Goal: Task Accomplishment & Management: Use online tool/utility

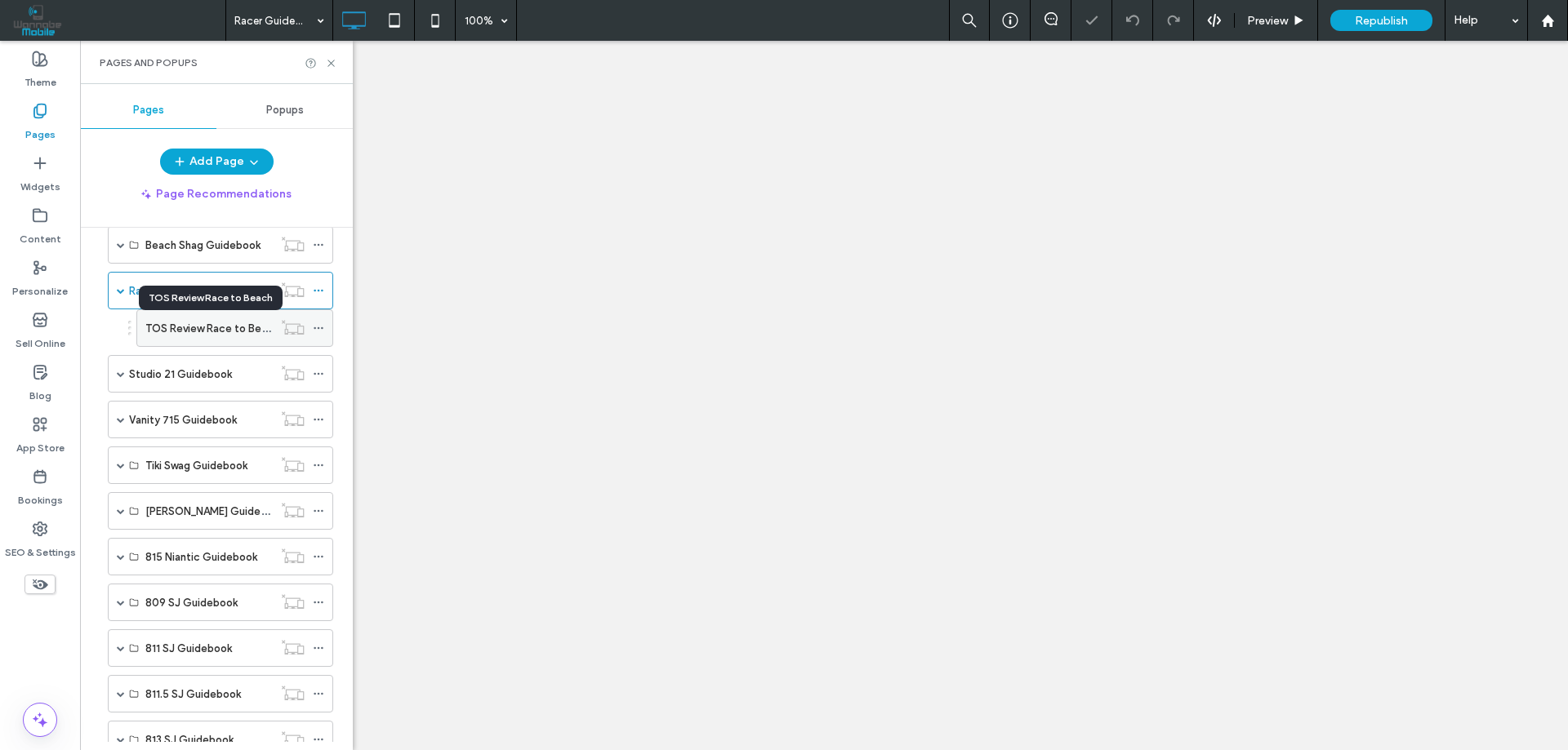
click at [215, 329] on label "TOS Review Race to Beach" at bounding box center [211, 329] width 134 height 29
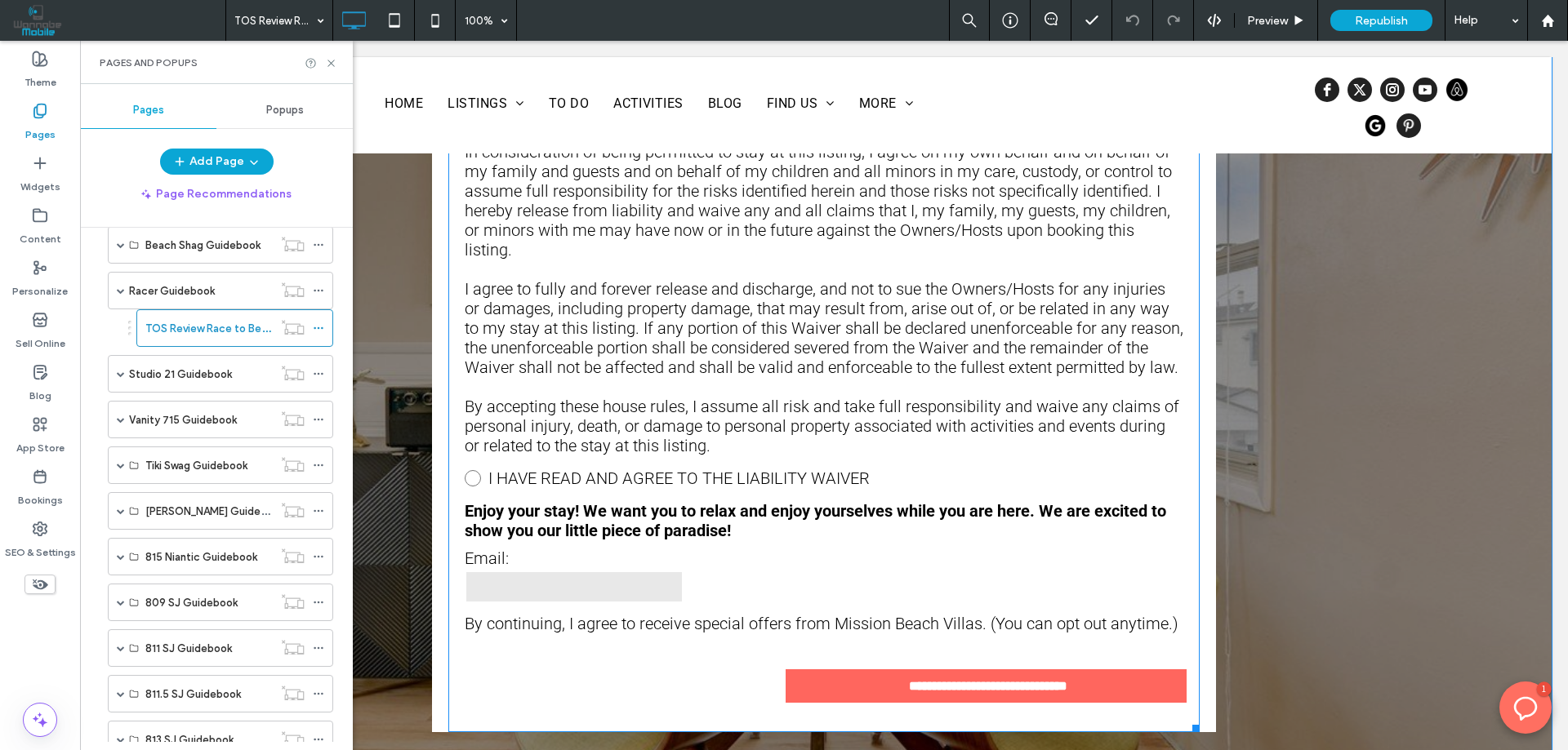
scroll to position [2775, 0]
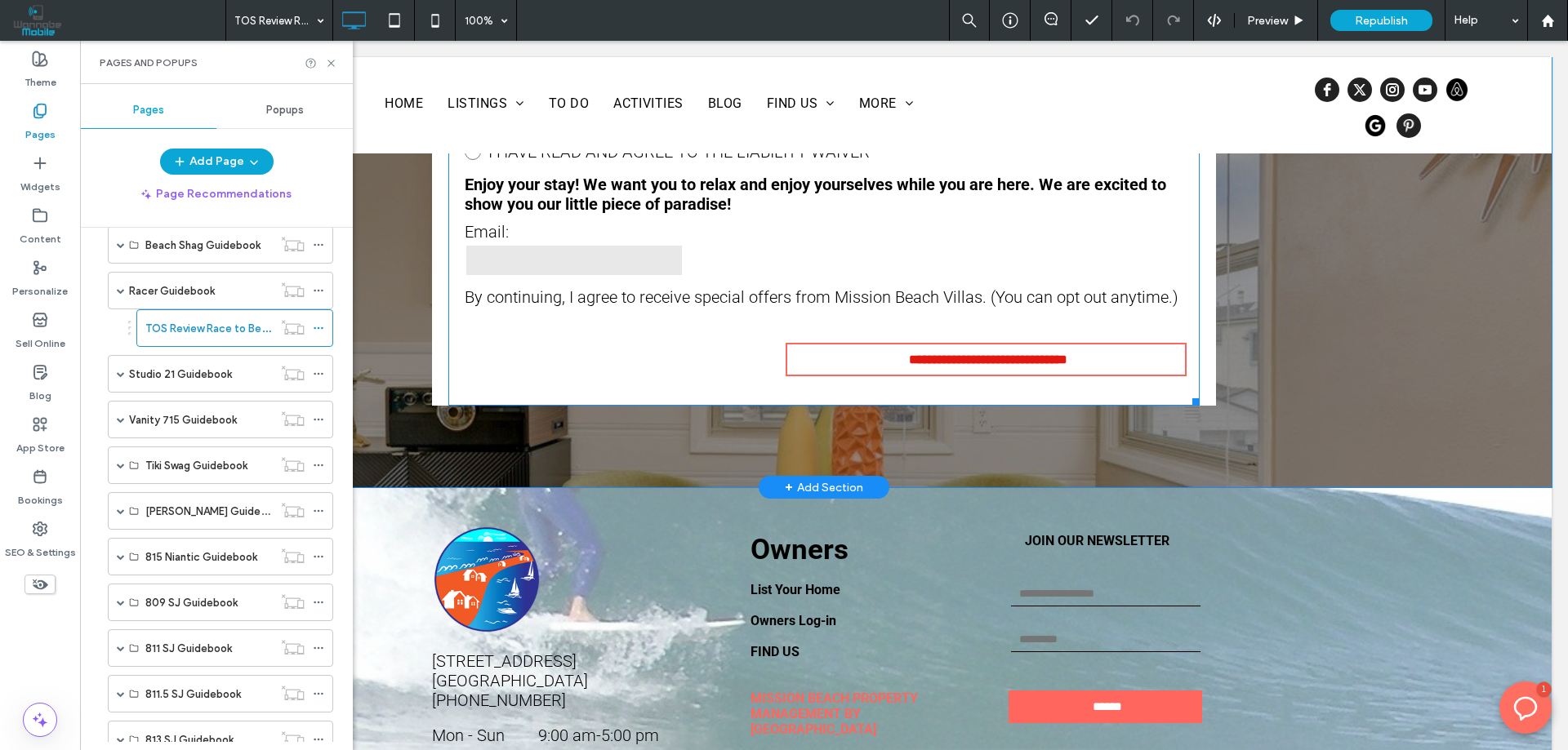
click at [865, 344] on input "**********" at bounding box center [987, 359] width 390 height 30
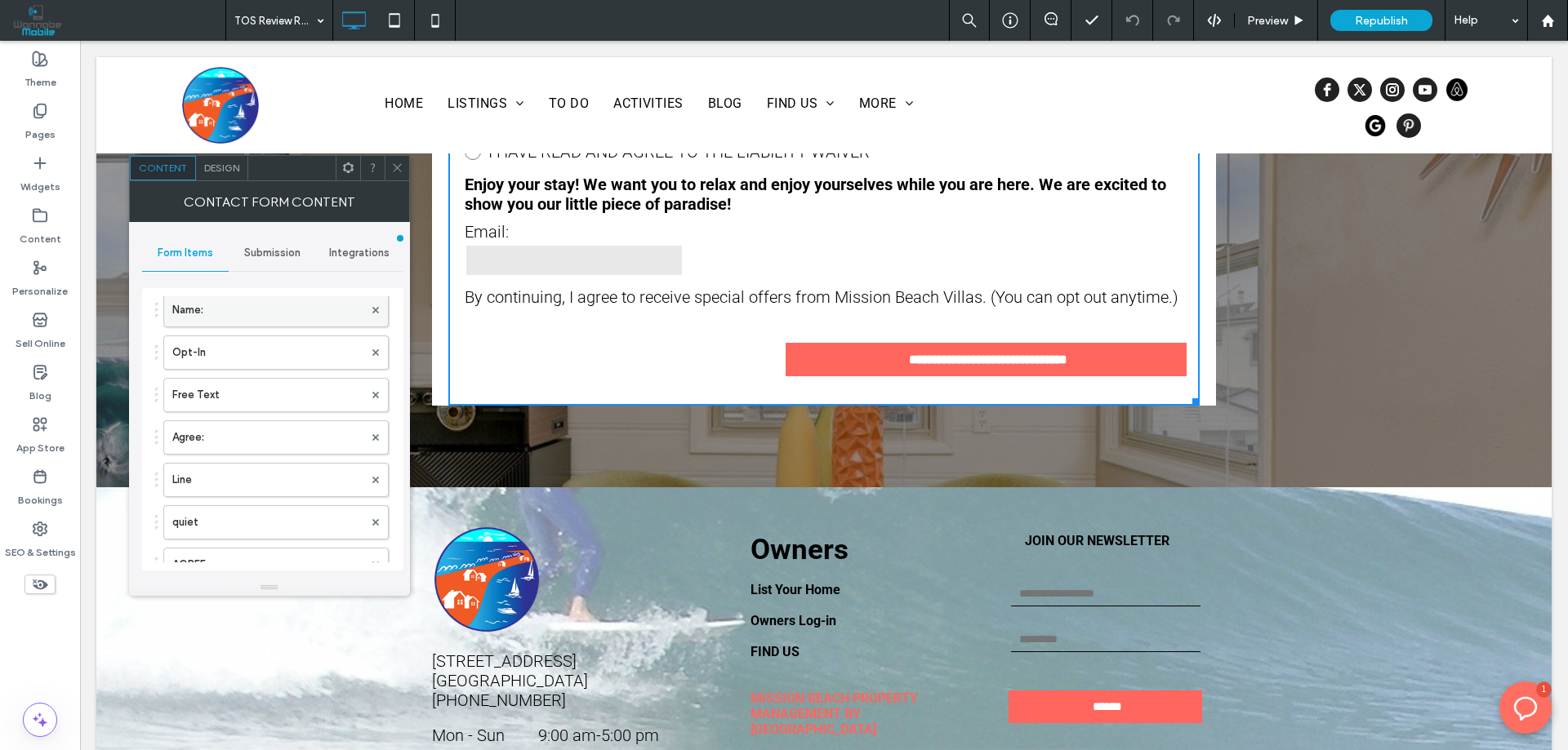
scroll to position [0, 0]
click at [276, 249] on span "Submission" at bounding box center [272, 252] width 56 height 13
click at [234, 327] on label "New submission notification" at bounding box center [273, 330] width 218 height 32
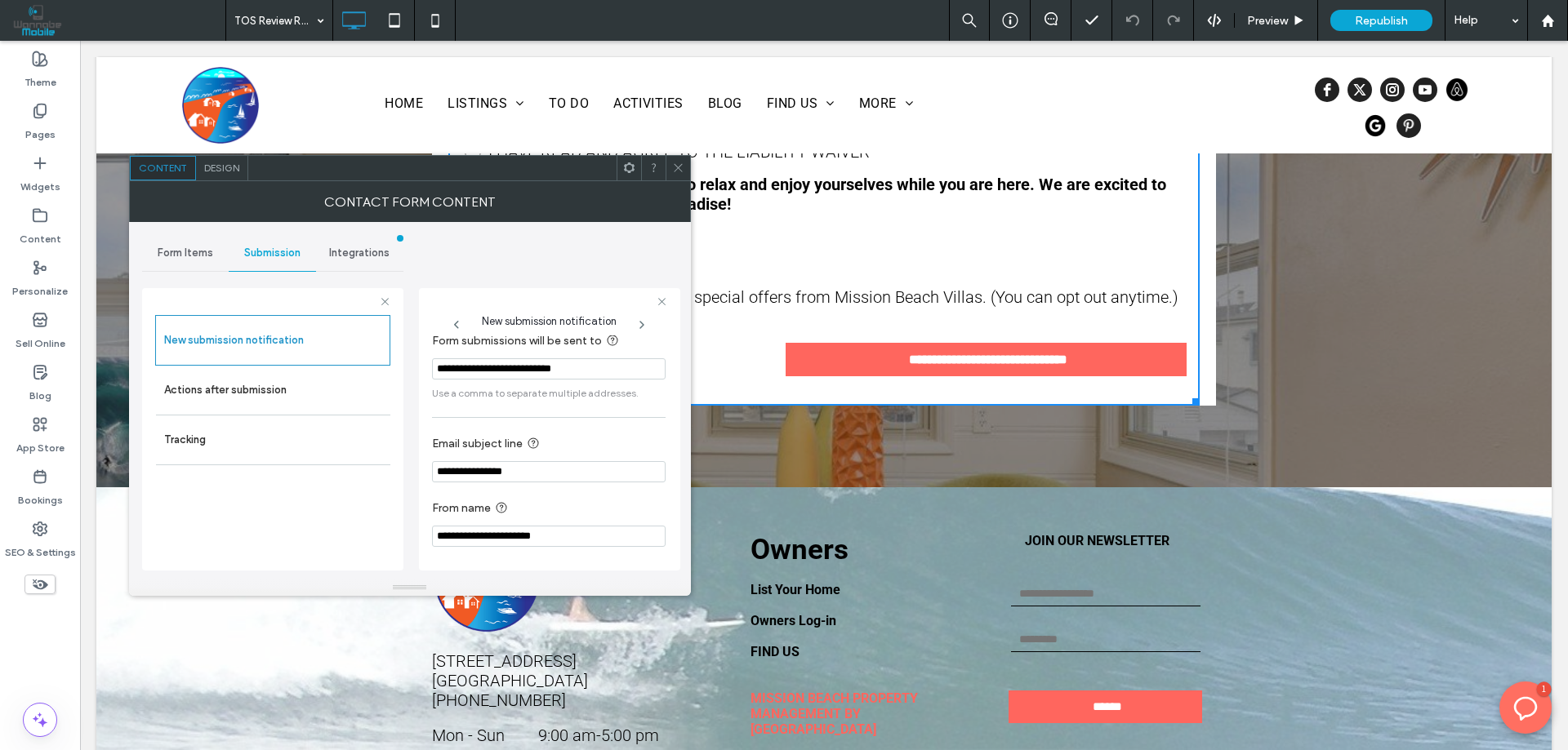
scroll to position [14, 0]
click at [248, 386] on label "Actions after submission" at bounding box center [273, 390] width 218 height 32
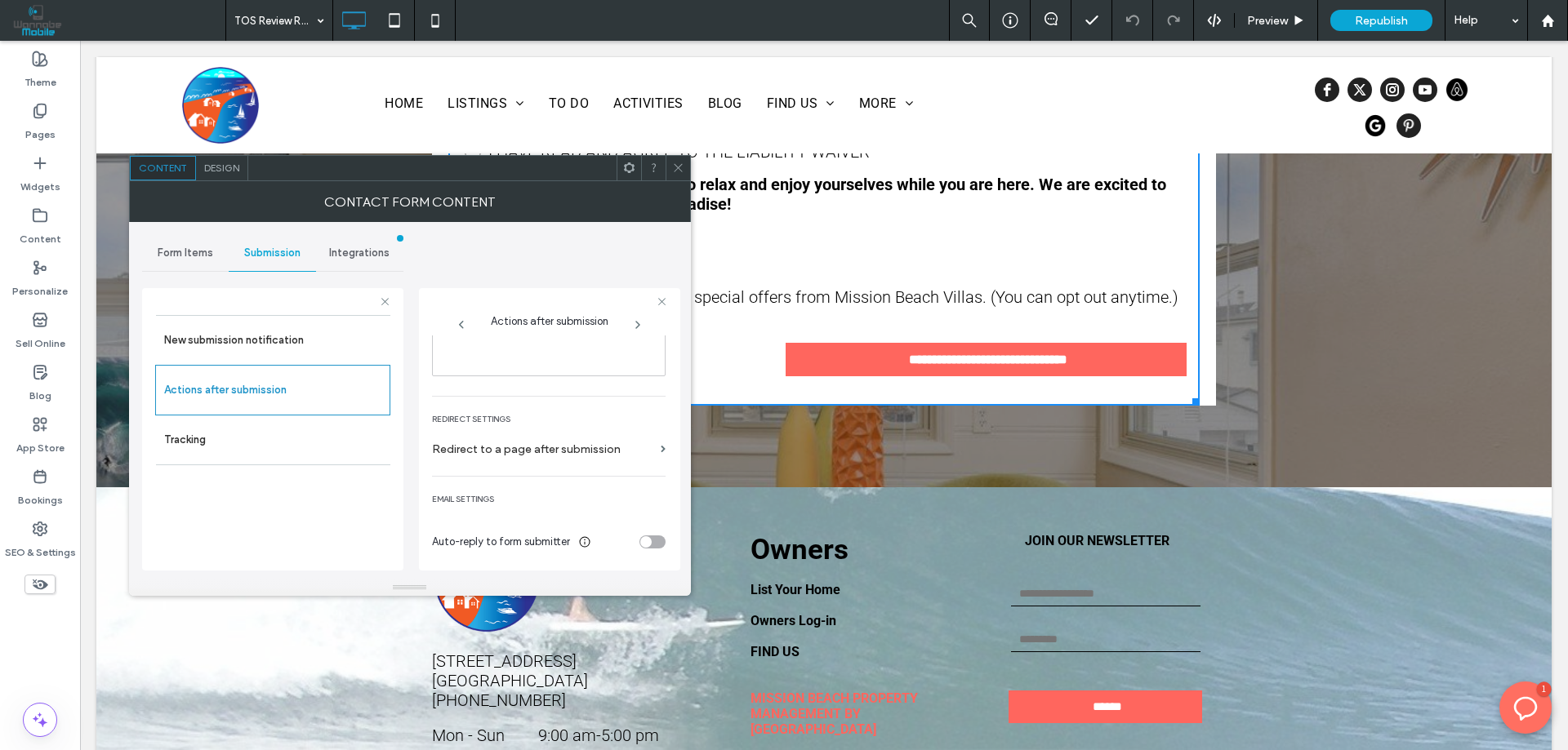
scroll to position [281, 0]
click at [604, 447] on label "Redirect to a page after submission" at bounding box center [543, 448] width 222 height 30
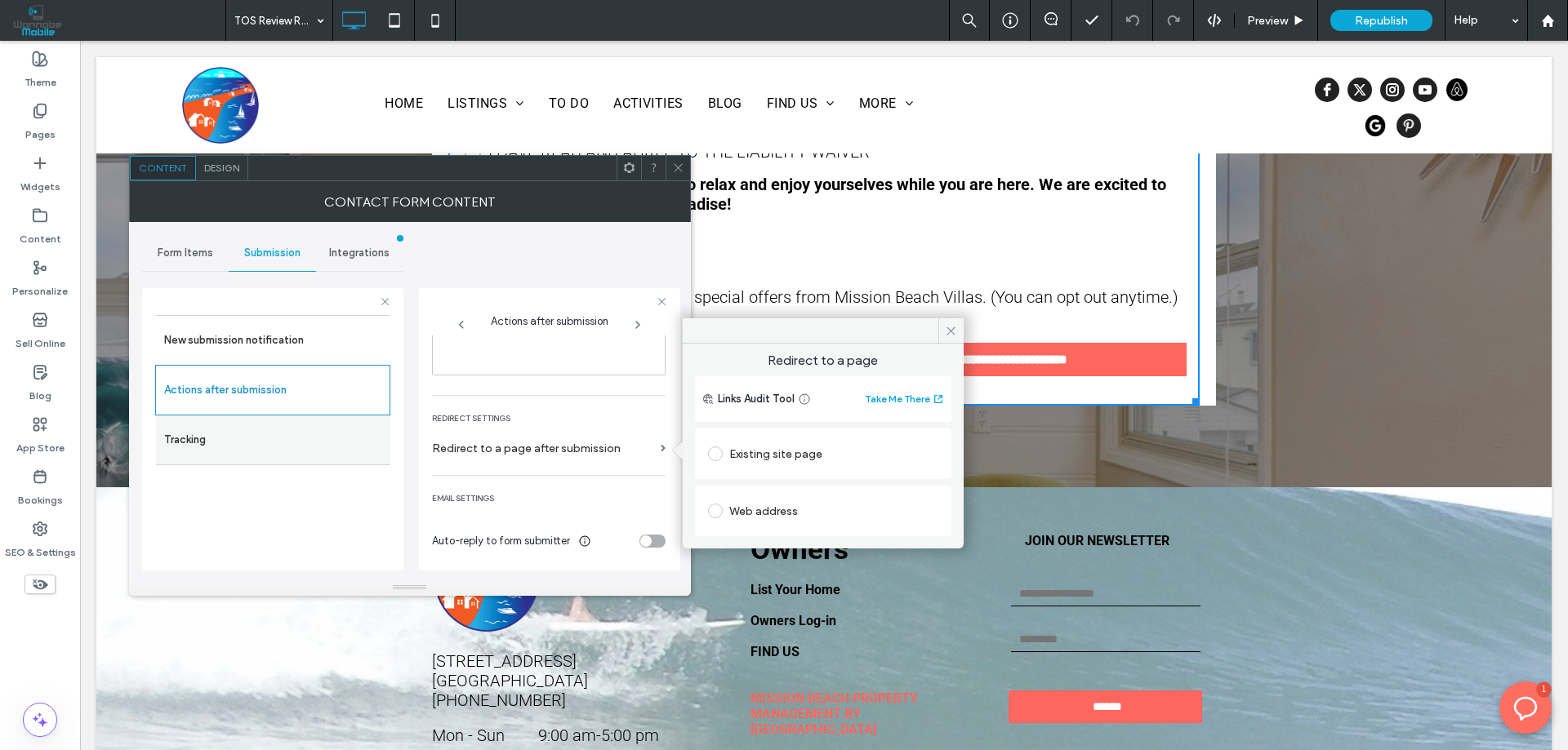
click at [190, 443] on label "Tracking" at bounding box center [273, 440] width 218 height 32
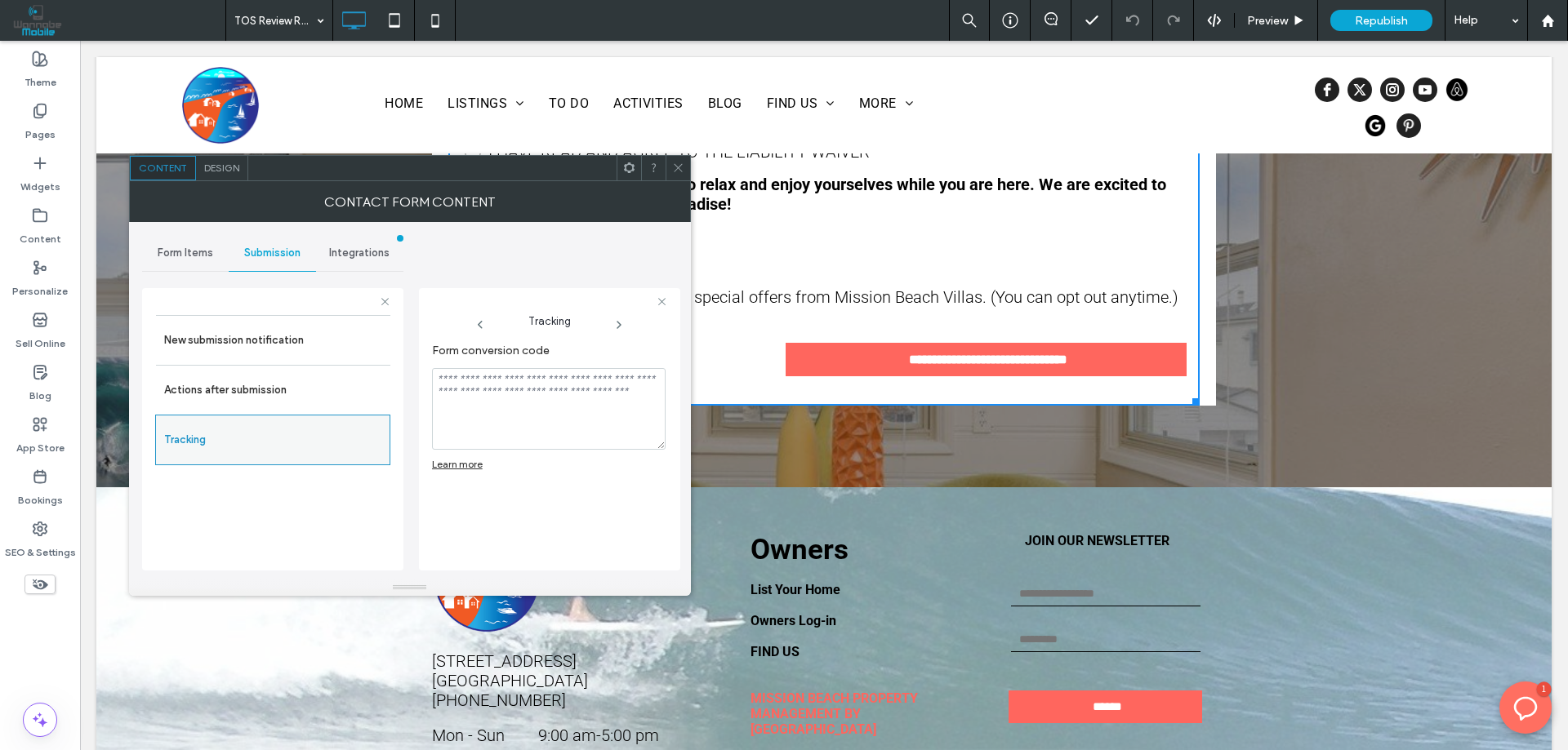
scroll to position [0, 0]
click at [213, 401] on label "Actions after submission" at bounding box center [273, 390] width 218 height 32
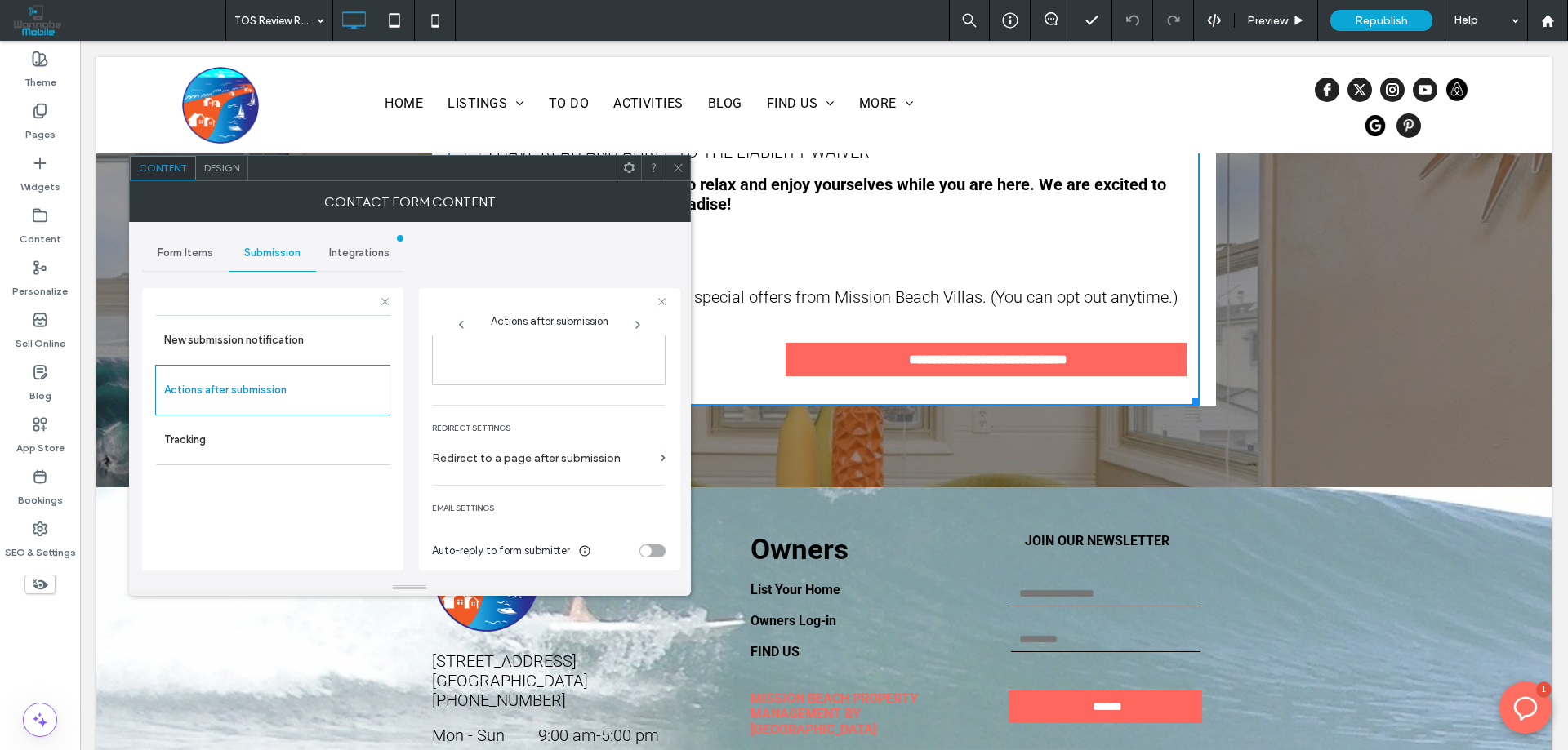
scroll to position [281, 0]
click at [525, 448] on label "Redirect to a page after submission" at bounding box center [543, 448] width 222 height 30
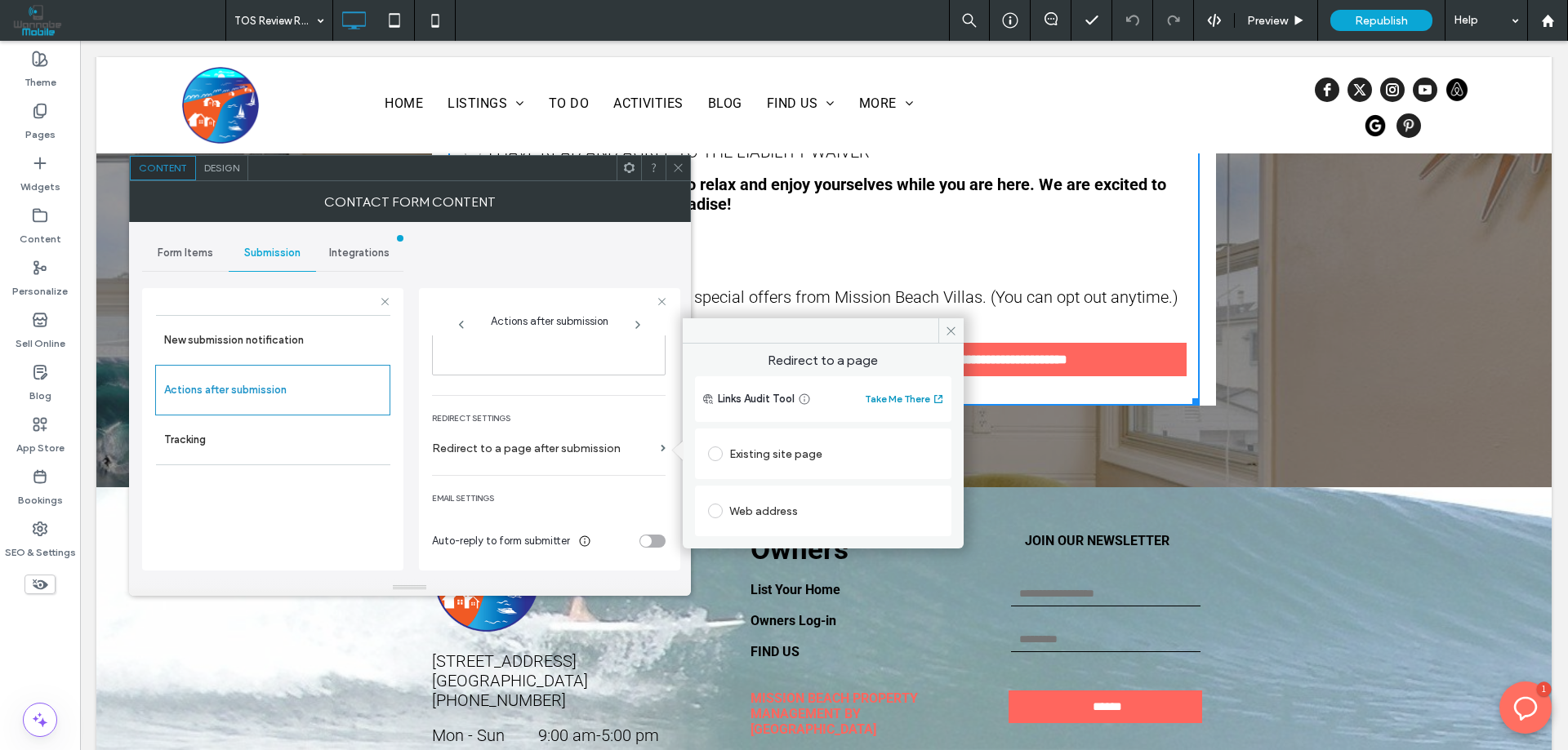
click at [893, 395] on button "Take Me There" at bounding box center [905, 399] width 80 height 20
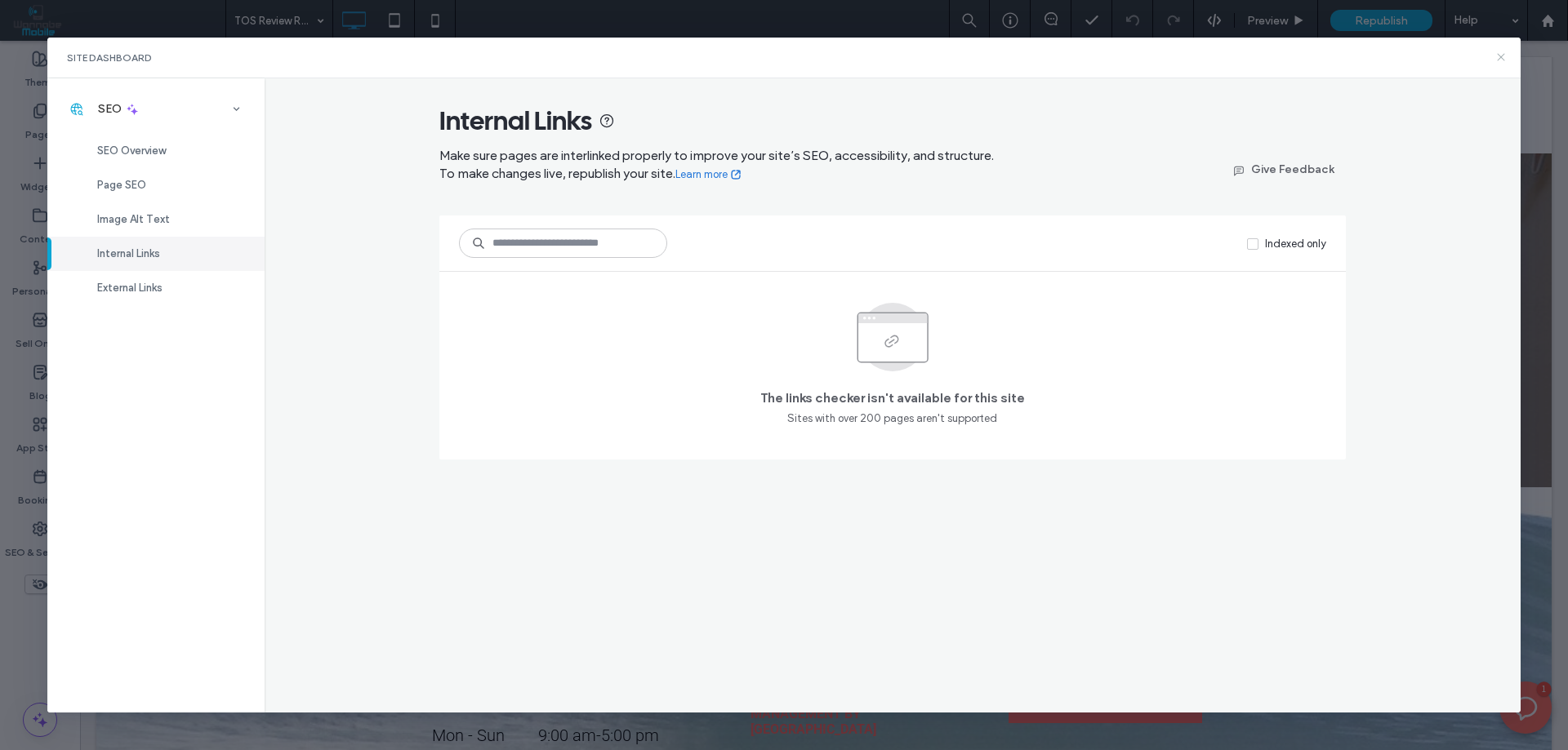
click at [1500, 63] on icon at bounding box center [1500, 56] width 13 height 13
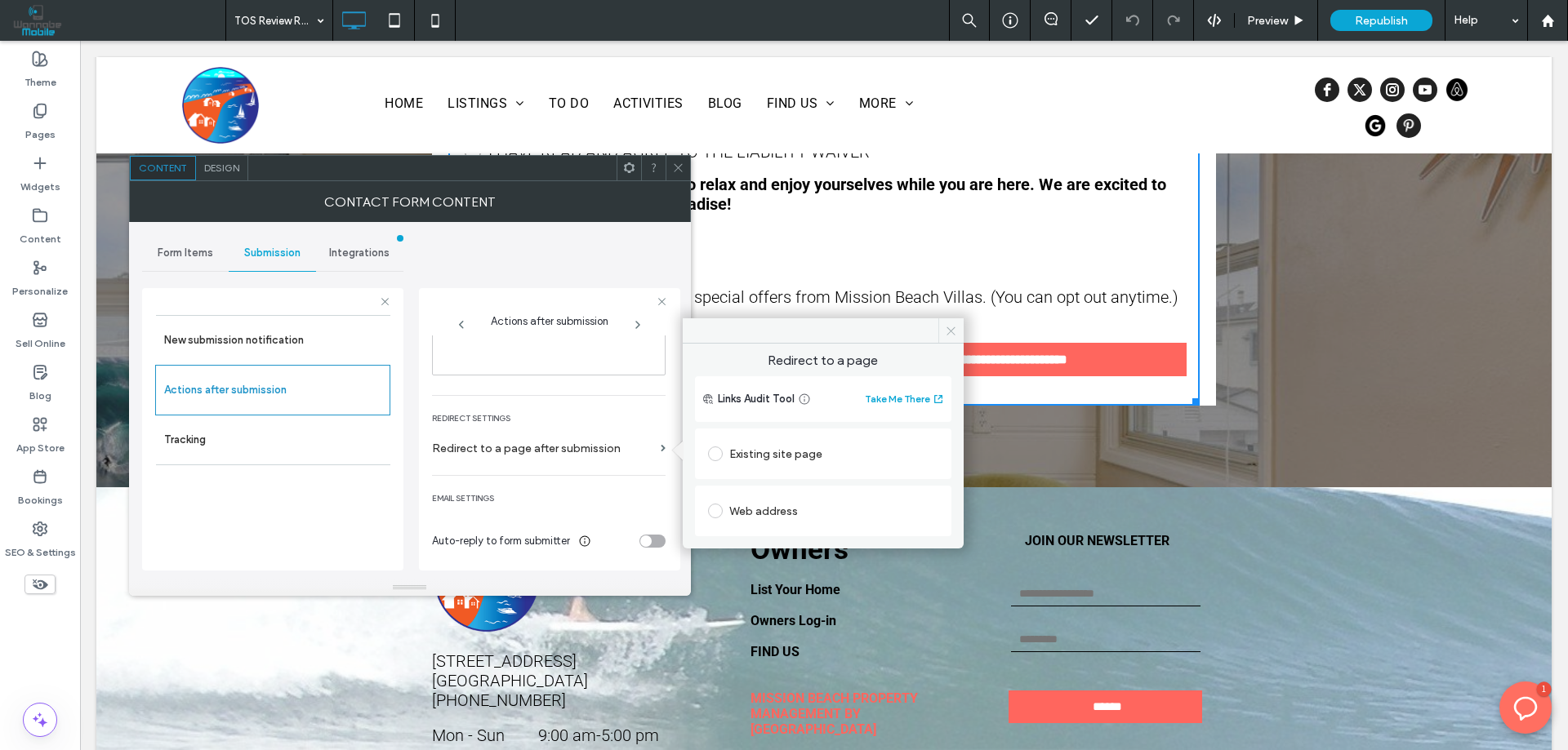
click at [949, 331] on icon at bounding box center [951, 331] width 12 height 12
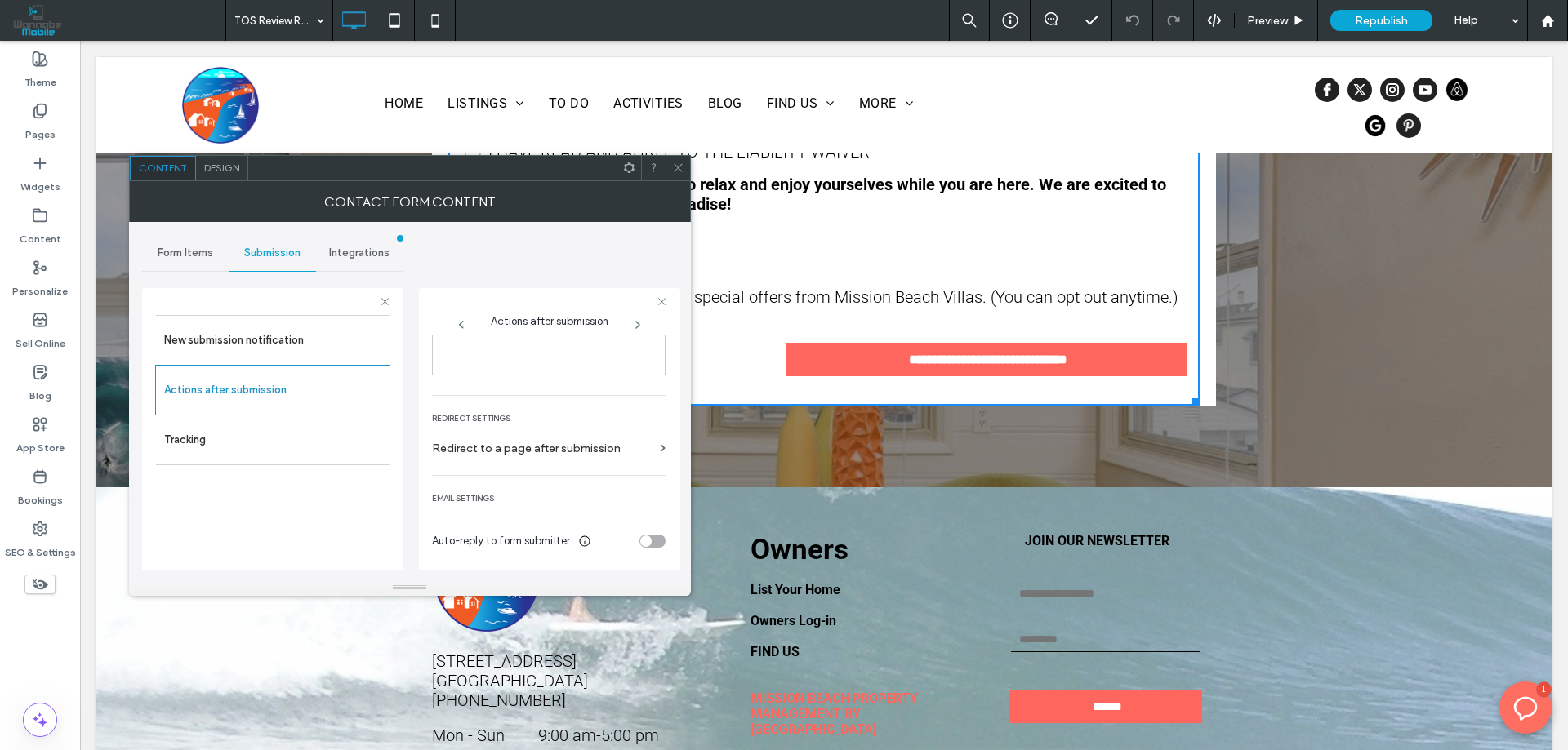
click at [679, 166] on icon at bounding box center [678, 168] width 12 height 12
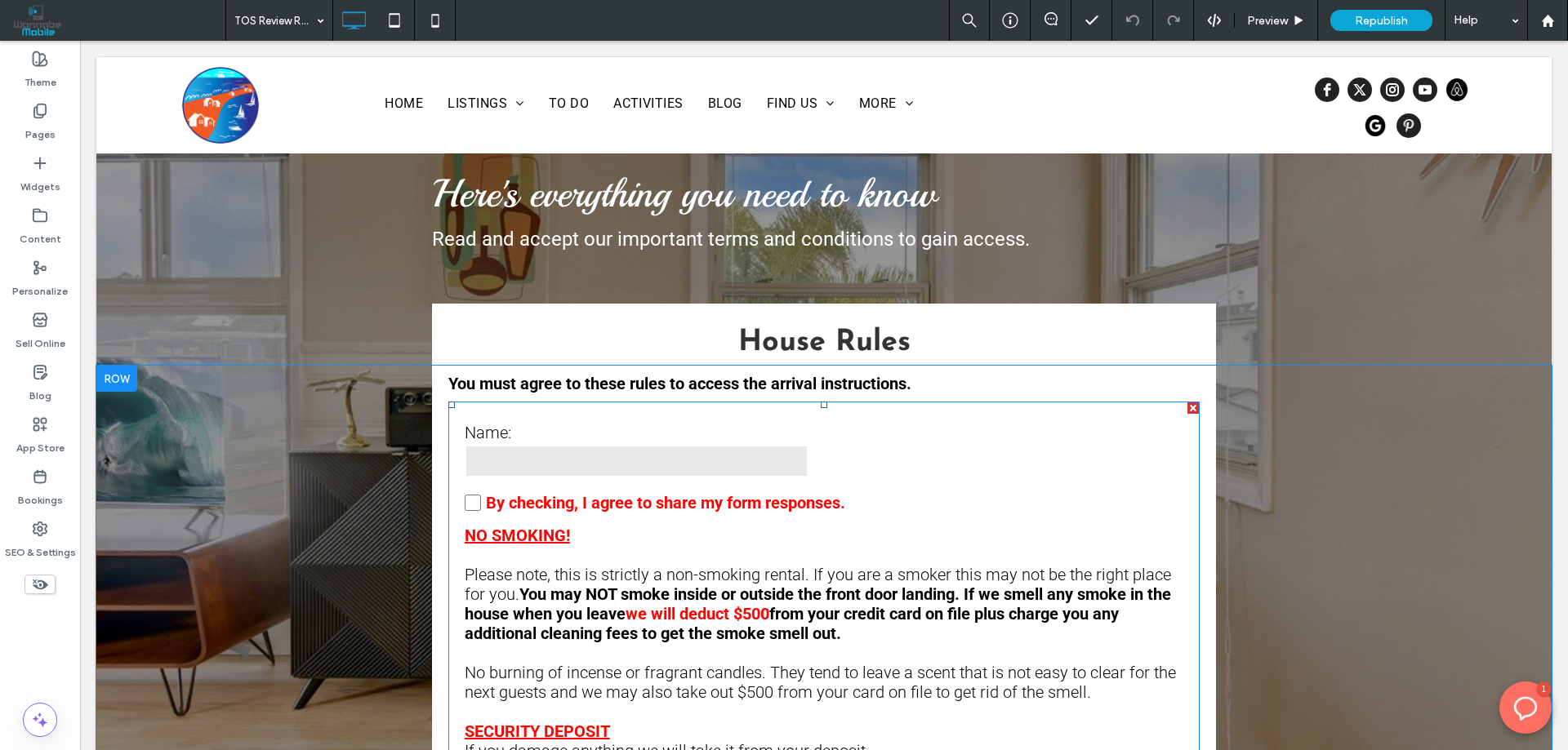
scroll to position [0, 0]
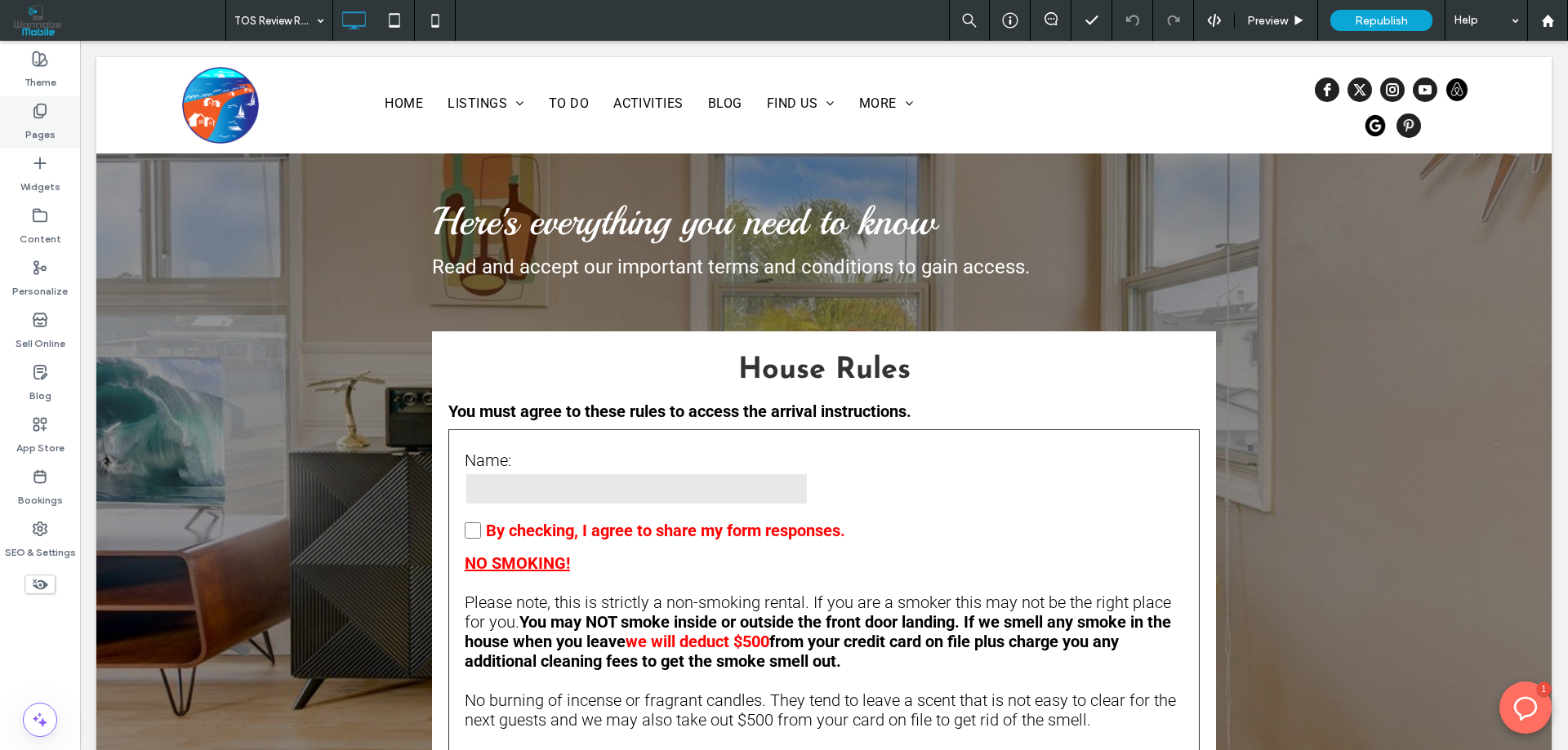
click at [49, 115] on div "Pages" at bounding box center [40, 122] width 80 height 52
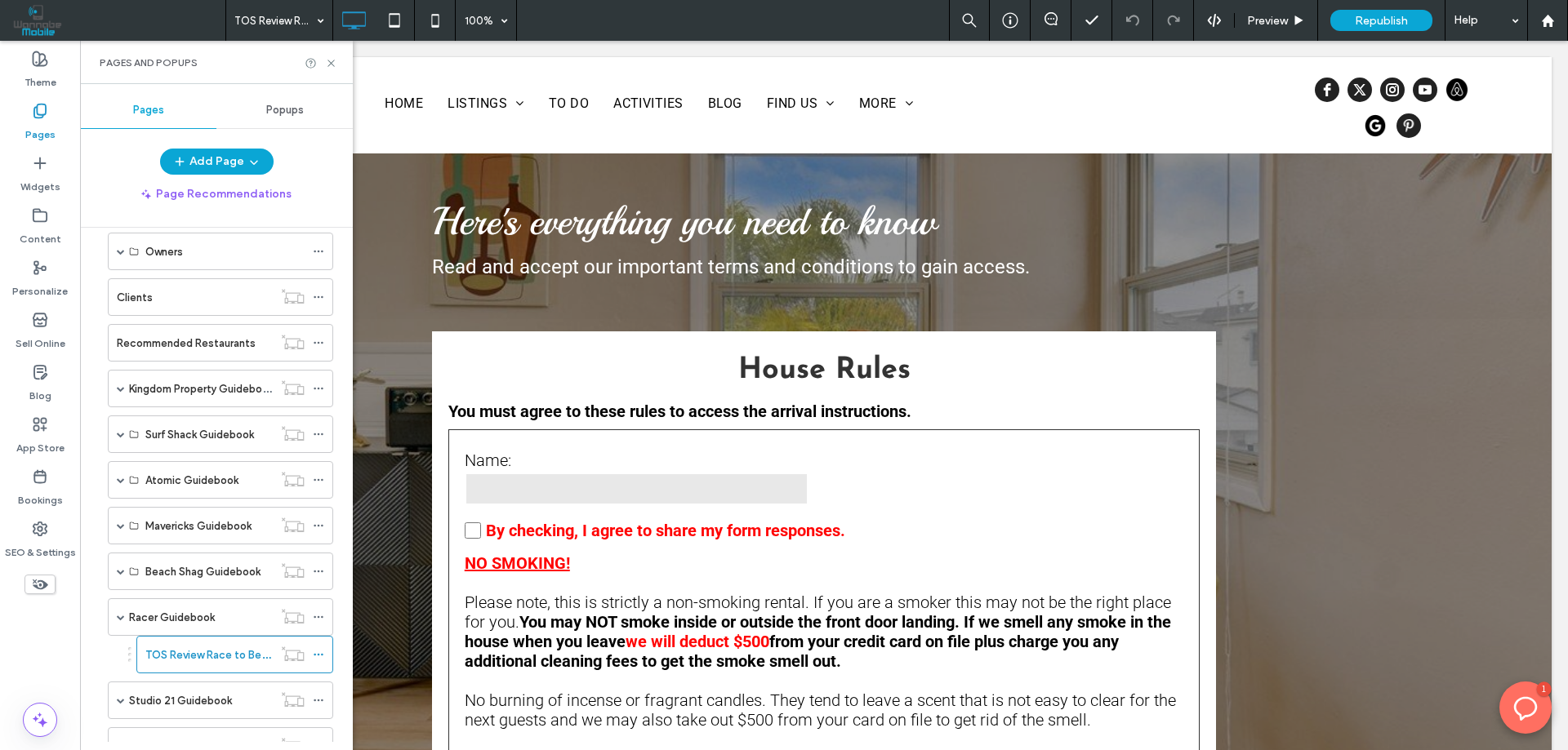
scroll to position [816, 0]
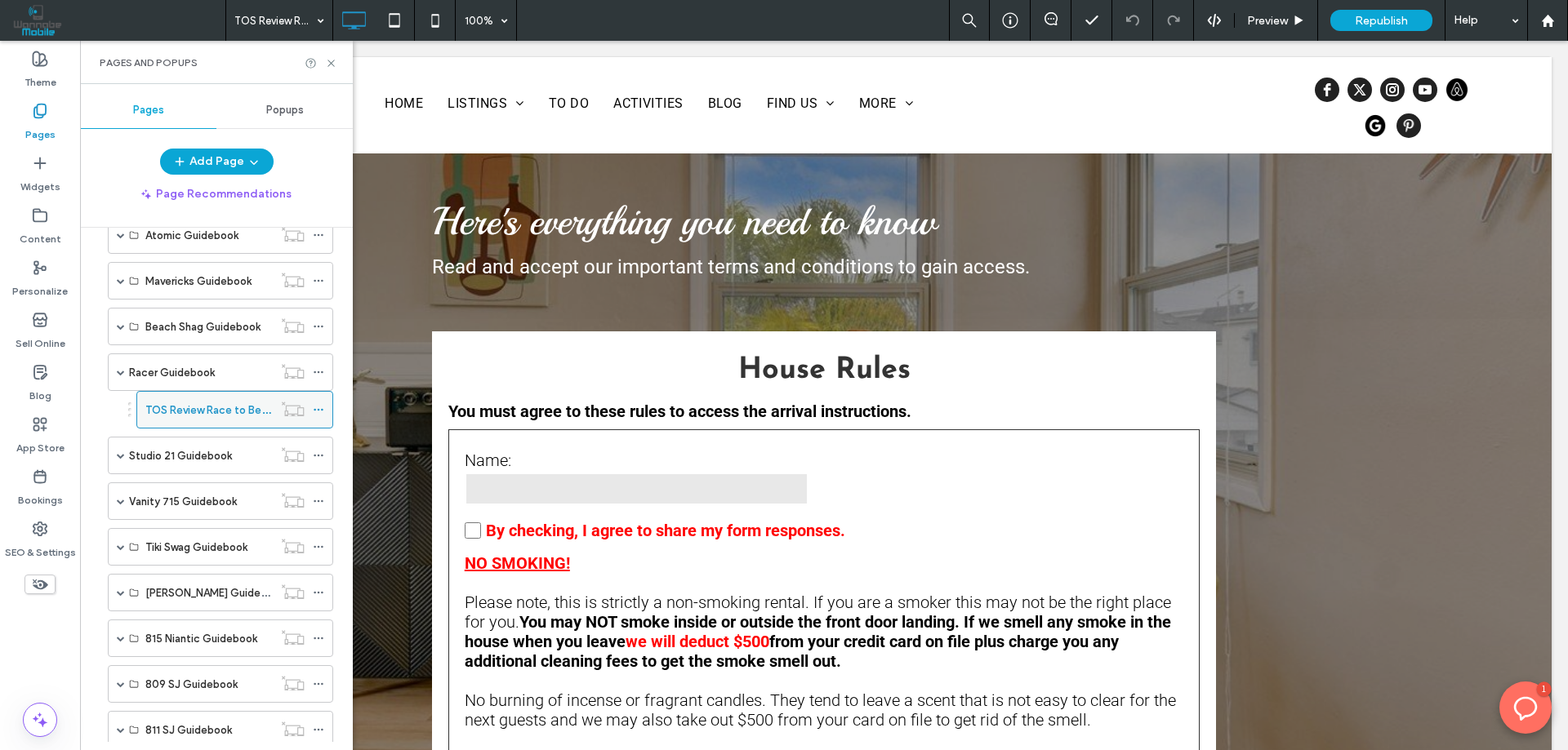
click at [320, 411] on icon at bounding box center [318, 409] width 11 height 11
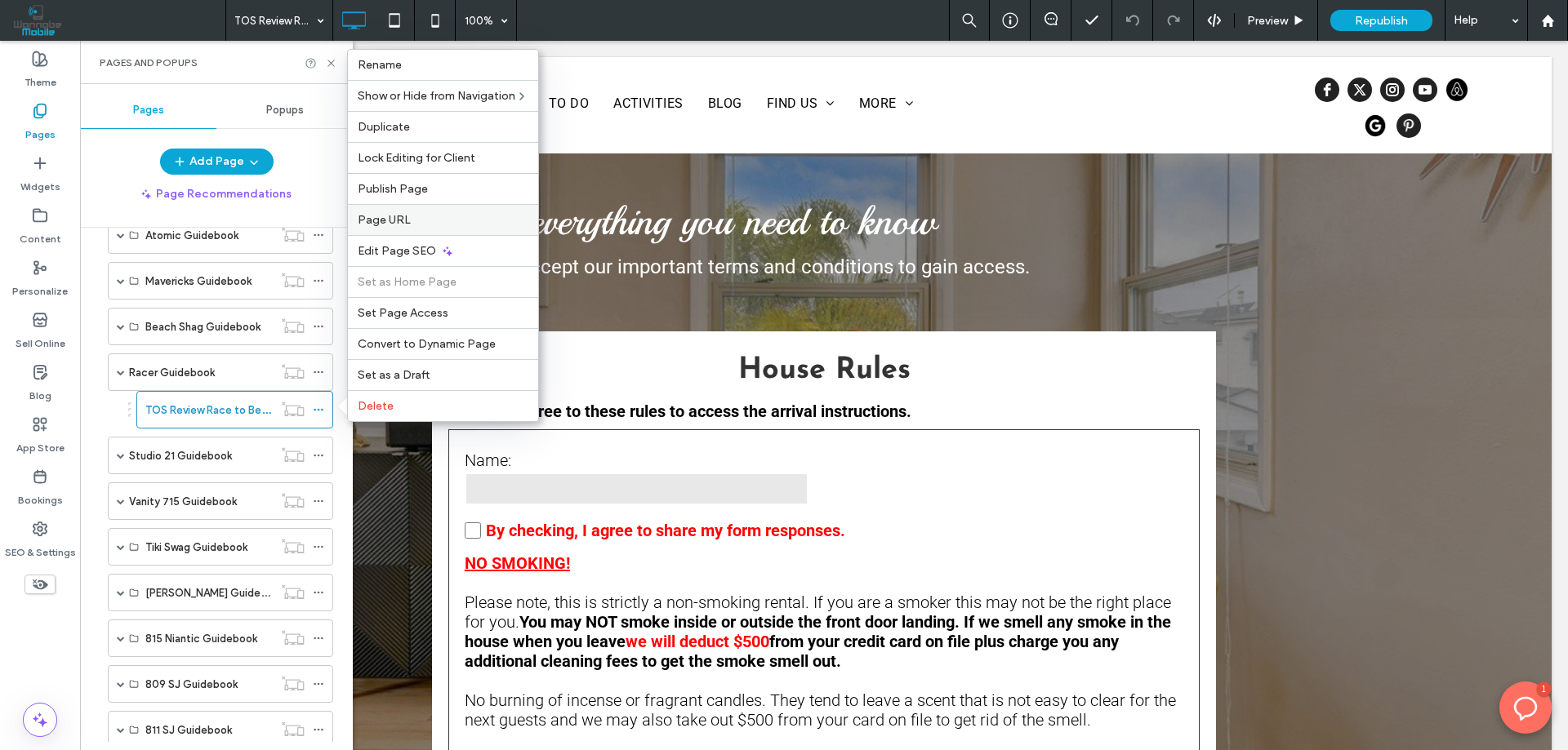
click at [397, 207] on div "Page URL" at bounding box center [443, 219] width 190 height 31
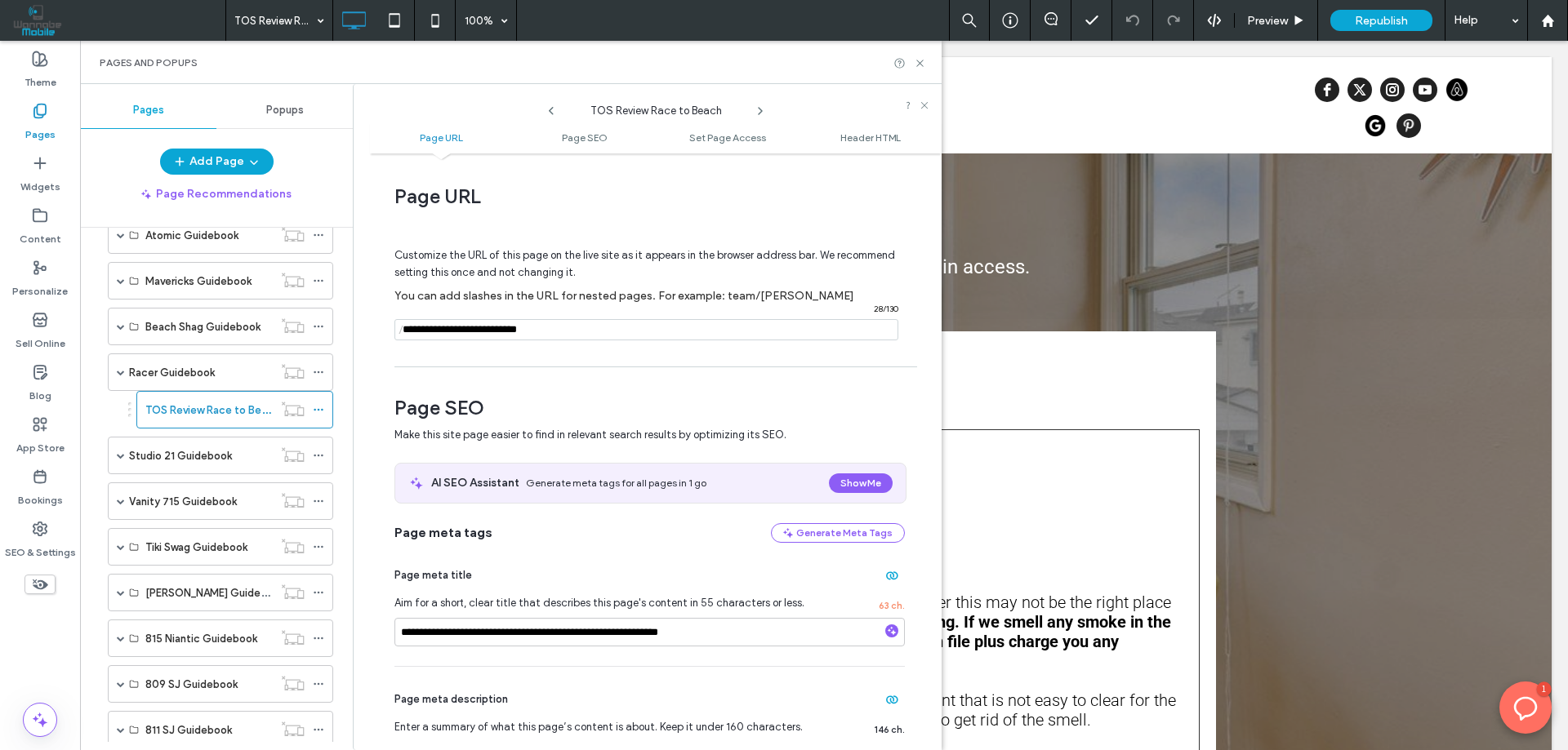
scroll to position [0, 0]
click at [490, 334] on input "notEmpty" at bounding box center [646, 330] width 504 height 21
click at [198, 410] on label "TOS Review Race to Beach" at bounding box center [211, 410] width 134 height 29
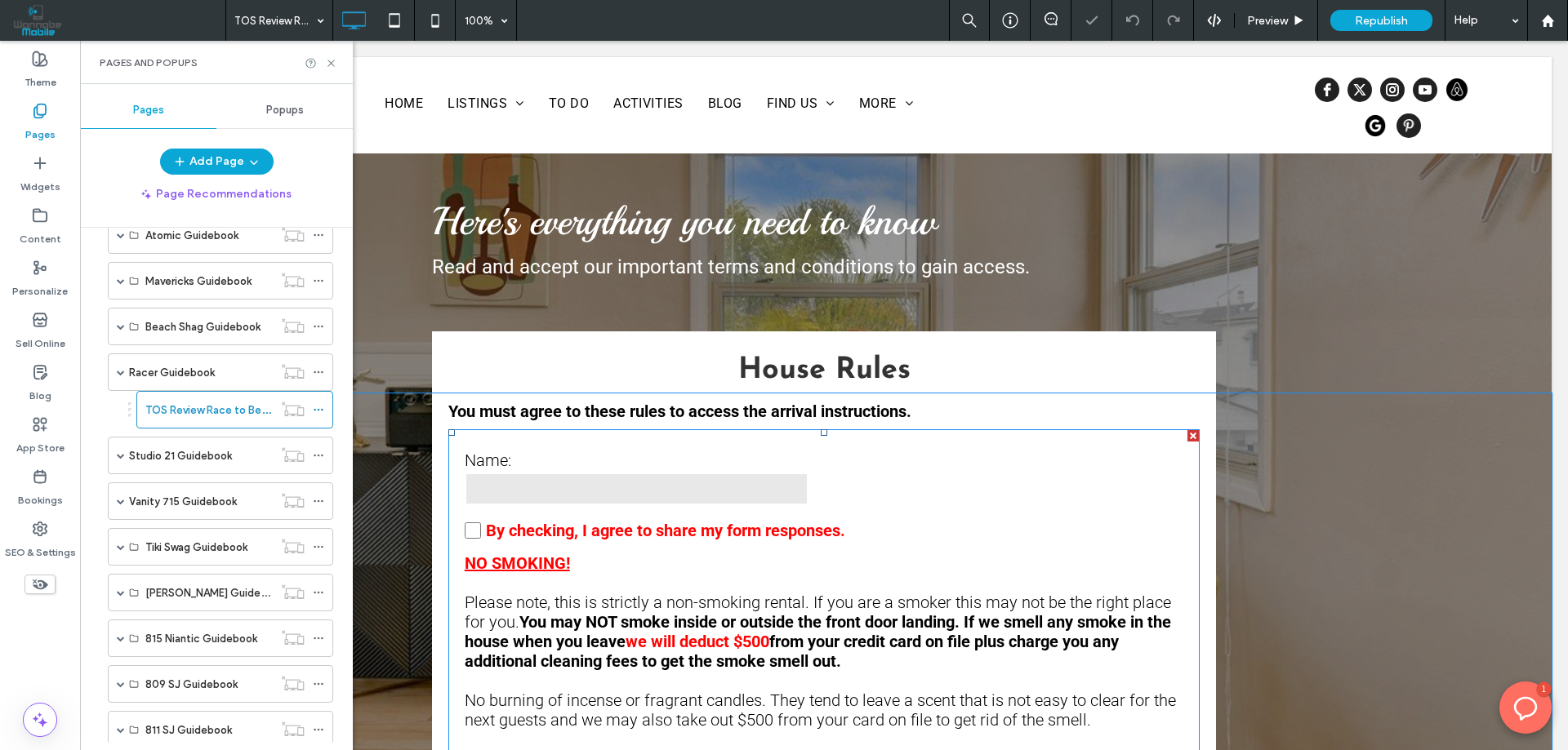
click at [638, 466] on label "Name:" at bounding box center [637, 460] width 344 height 20
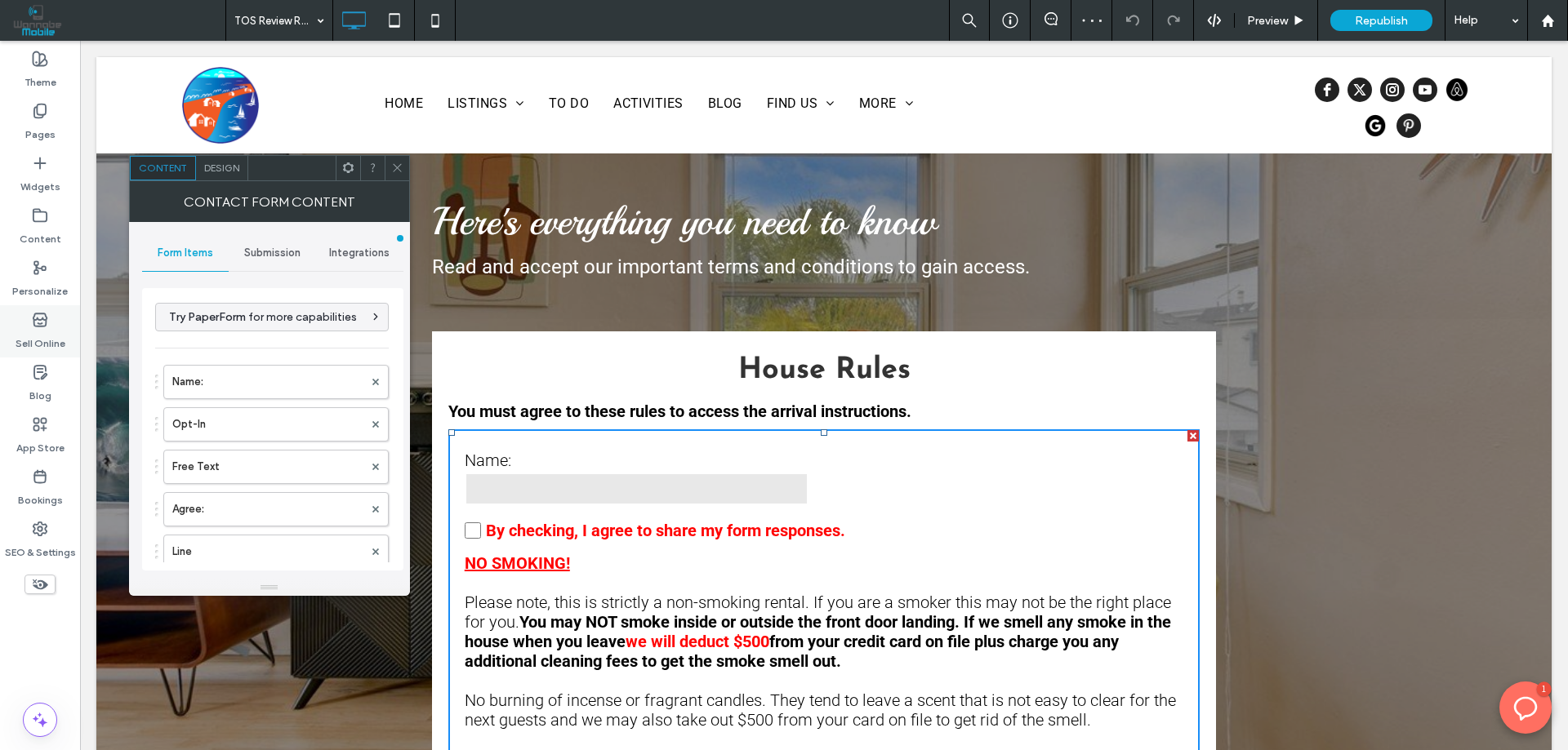
type input "**********"
type input "*********"
click at [273, 257] on span "Submission" at bounding box center [272, 252] width 56 height 13
click at [222, 331] on label "New submission notification" at bounding box center [273, 330] width 218 height 32
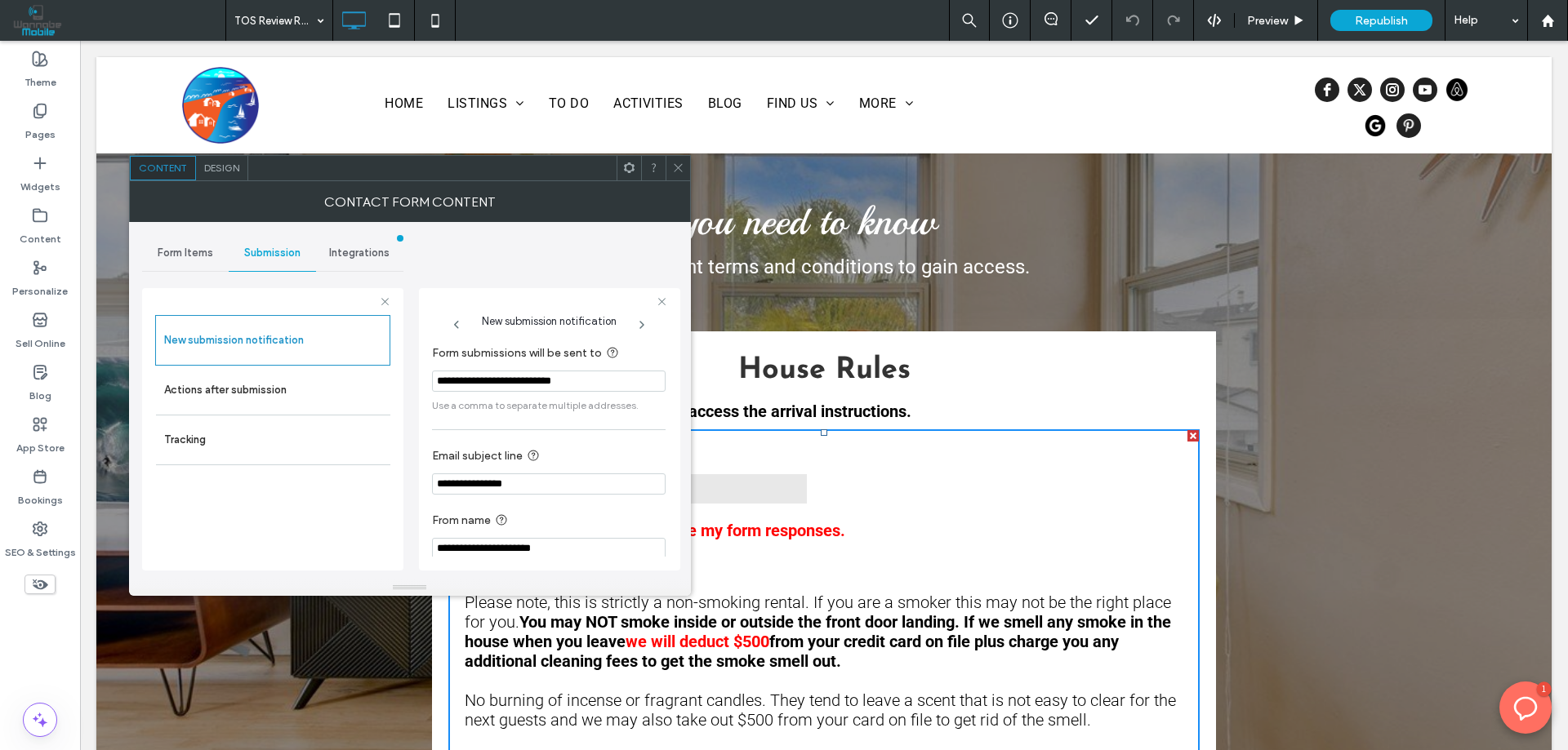
scroll to position [14, 0]
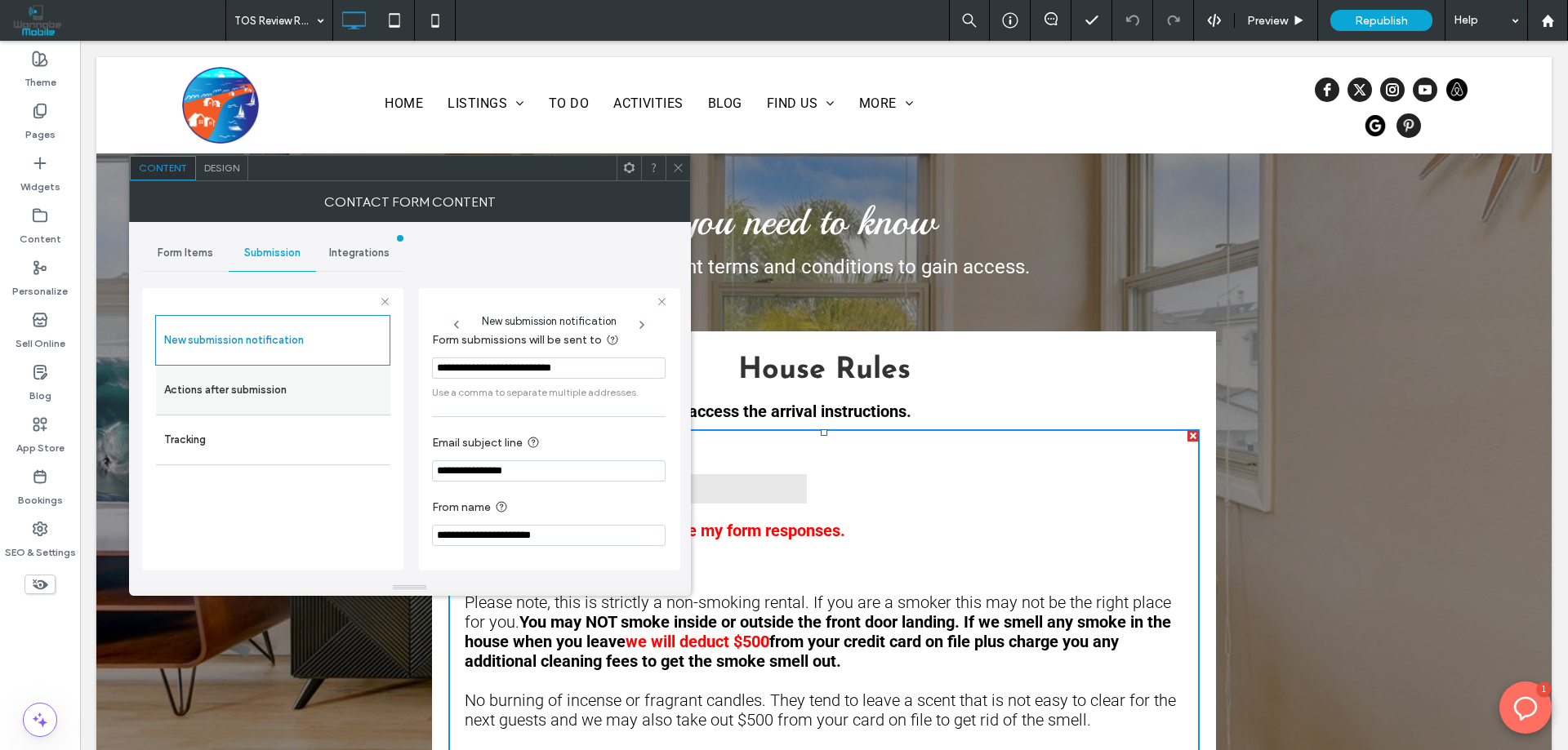
click at [188, 392] on label "Actions after submission" at bounding box center [273, 390] width 218 height 32
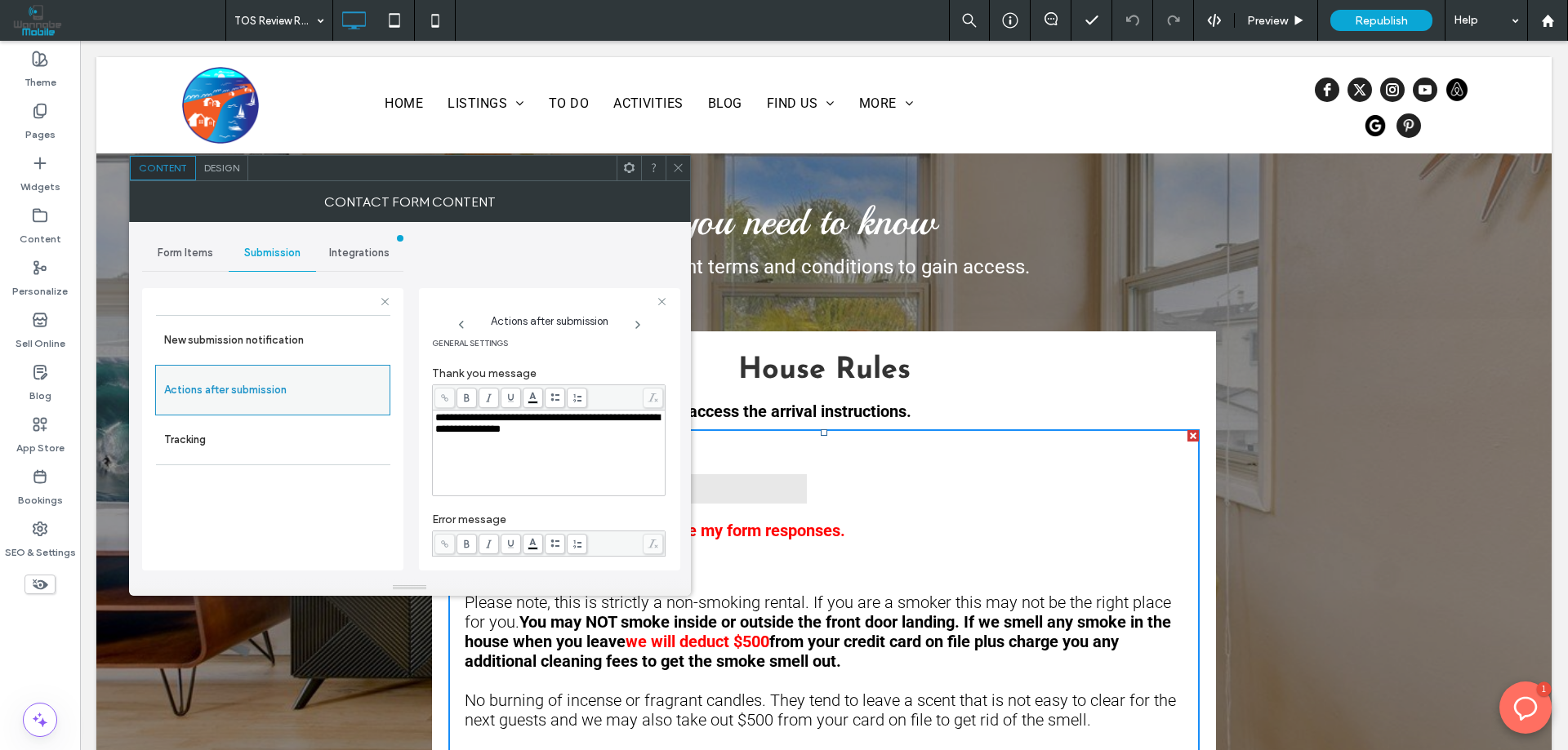
click at [258, 394] on label "Actions after submission" at bounding box center [272, 390] width 217 height 32
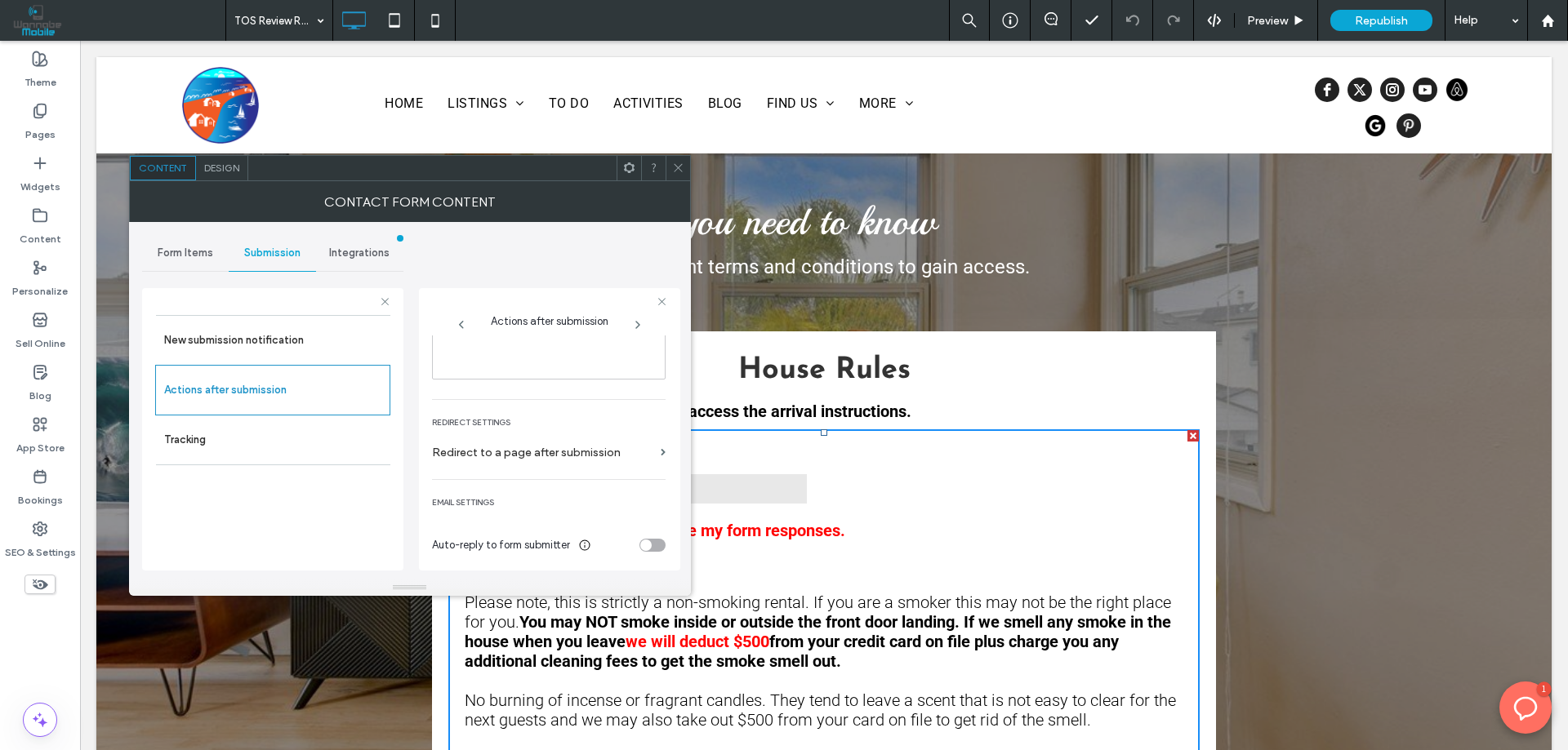
scroll to position [281, 0]
click at [450, 446] on label "Redirect to a page after submission" at bounding box center [543, 448] width 222 height 30
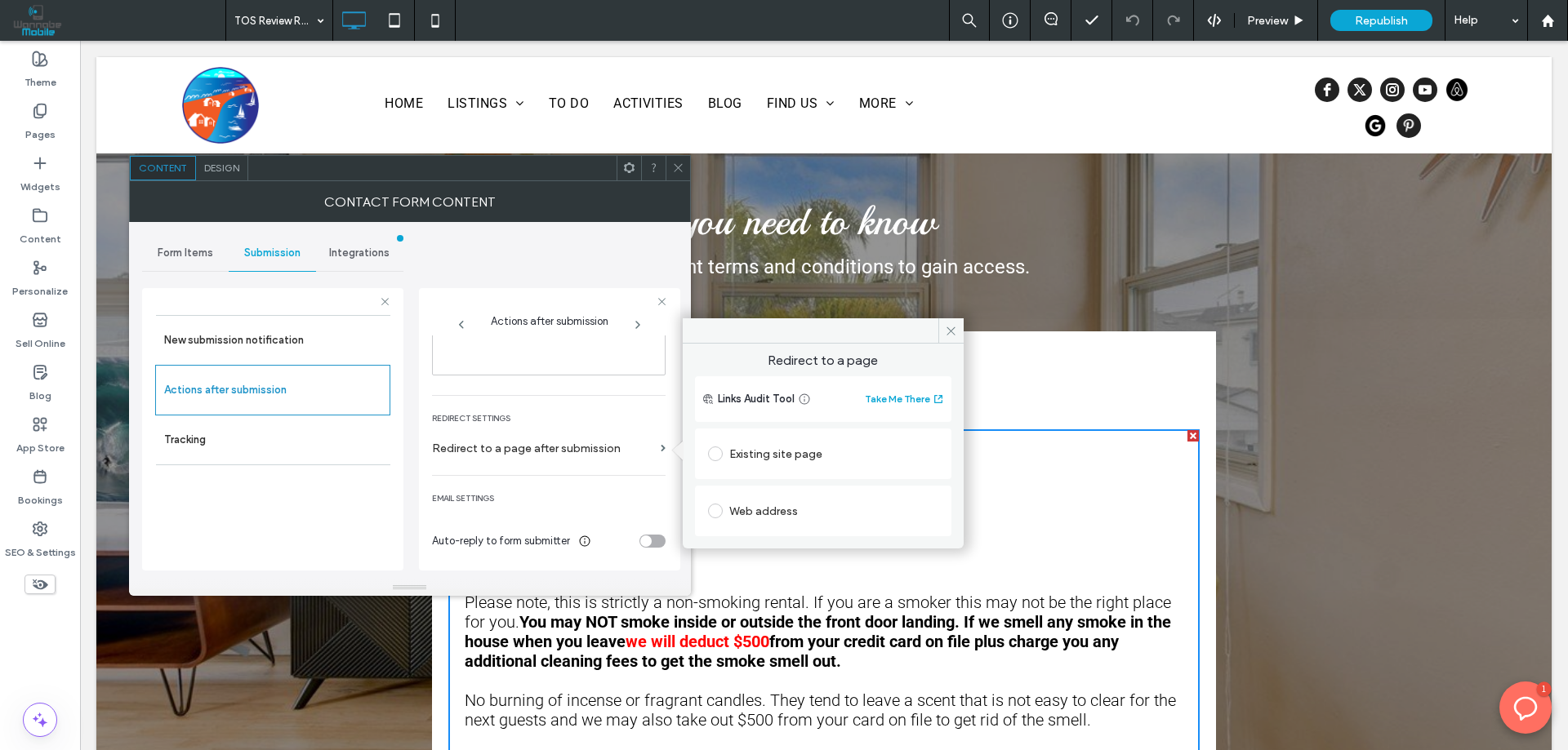
click at [718, 455] on span at bounding box center [715, 453] width 14 height 14
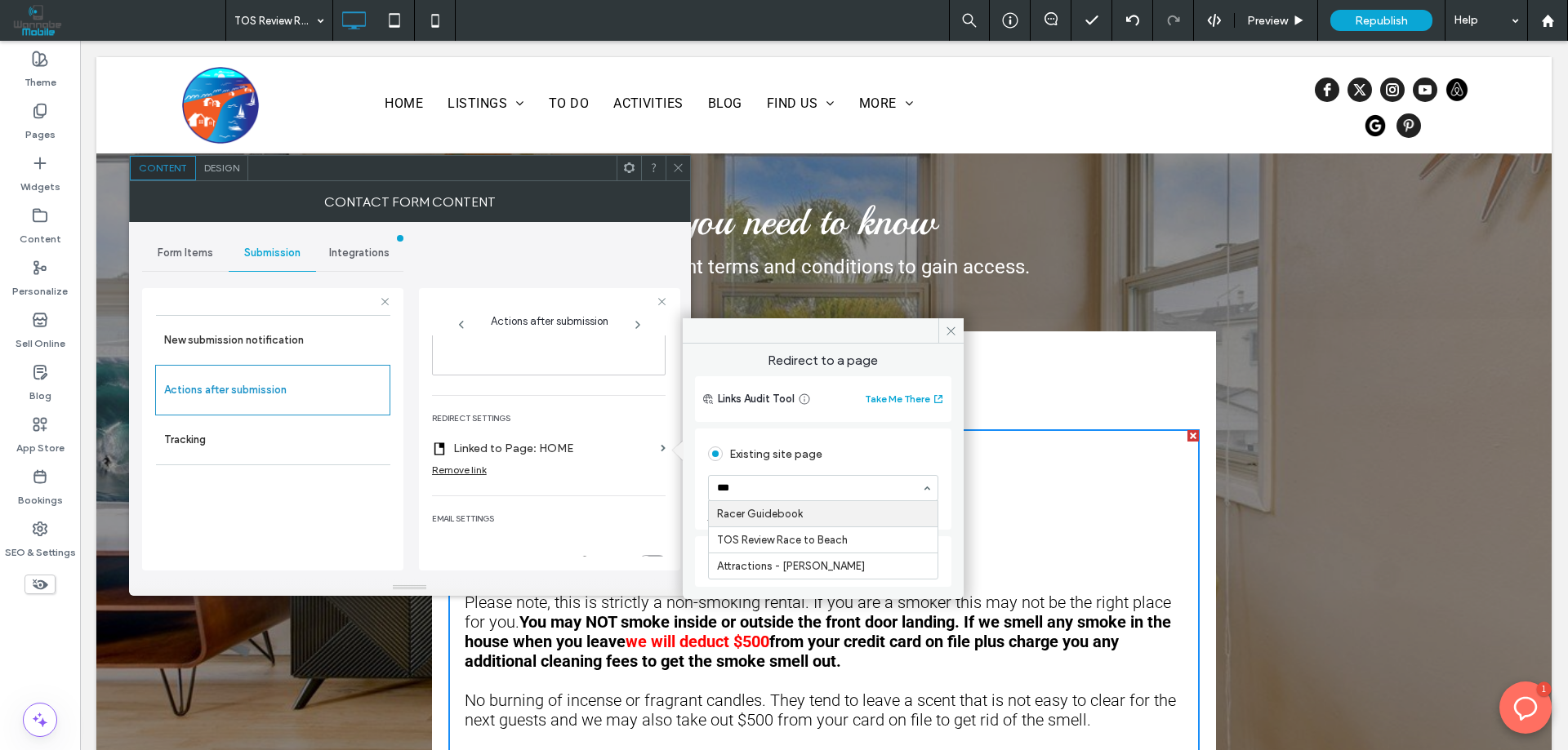
scroll to position [0, 0]
type input "****"
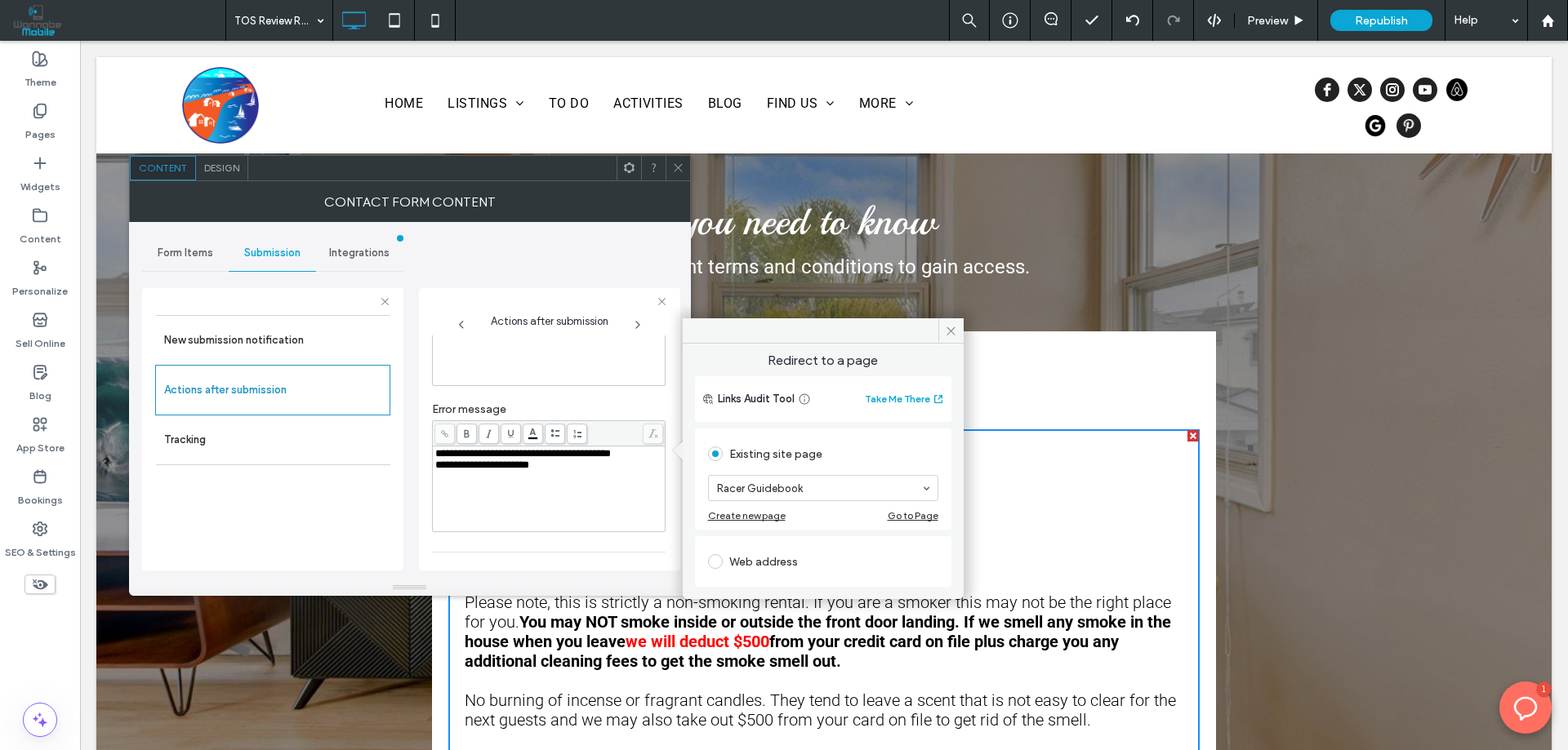
scroll to position [88, 0]
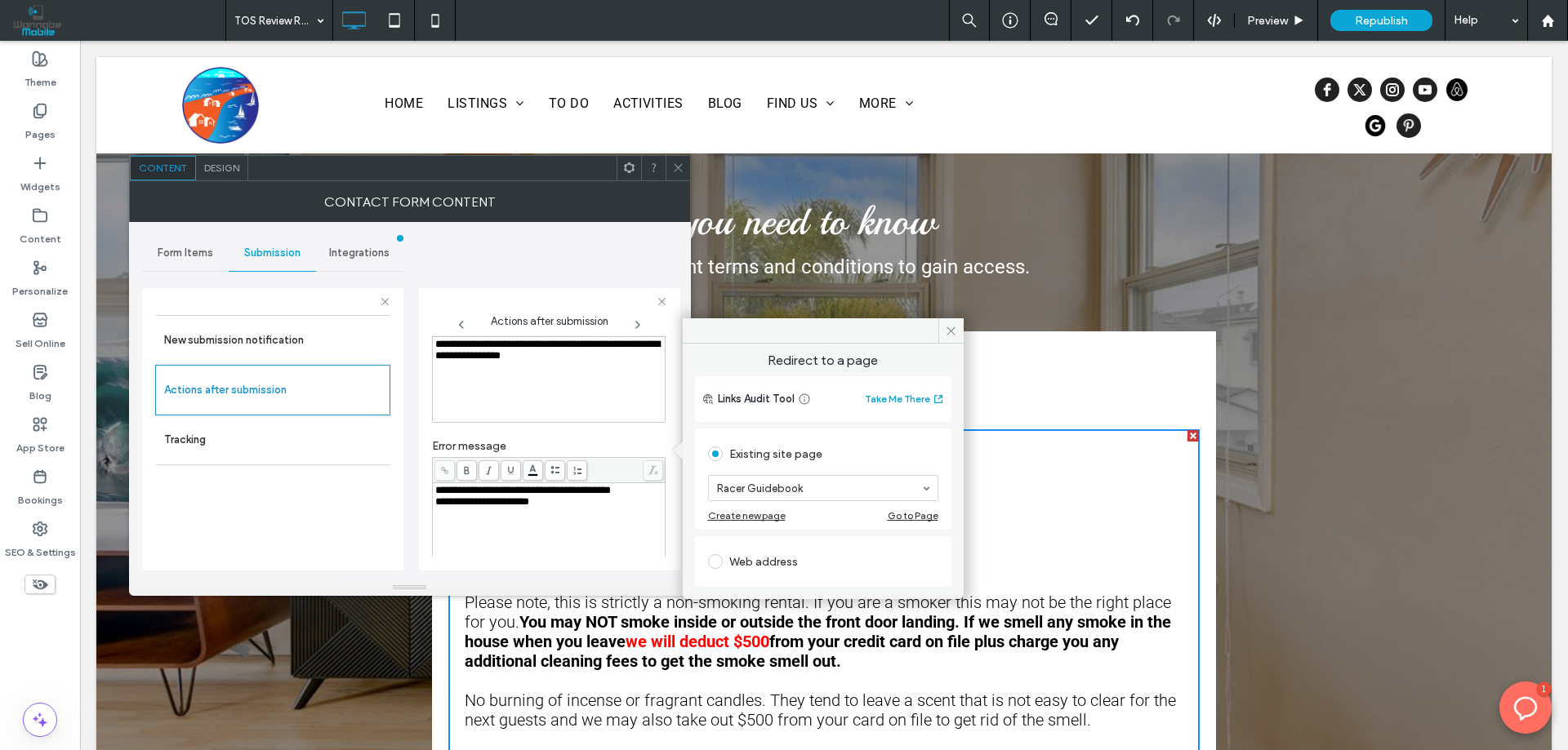
click at [840, 418] on div "Links Audit Tool Take Me There" at bounding box center [823, 399] width 257 height 46
click at [945, 327] on icon at bounding box center [951, 331] width 12 height 12
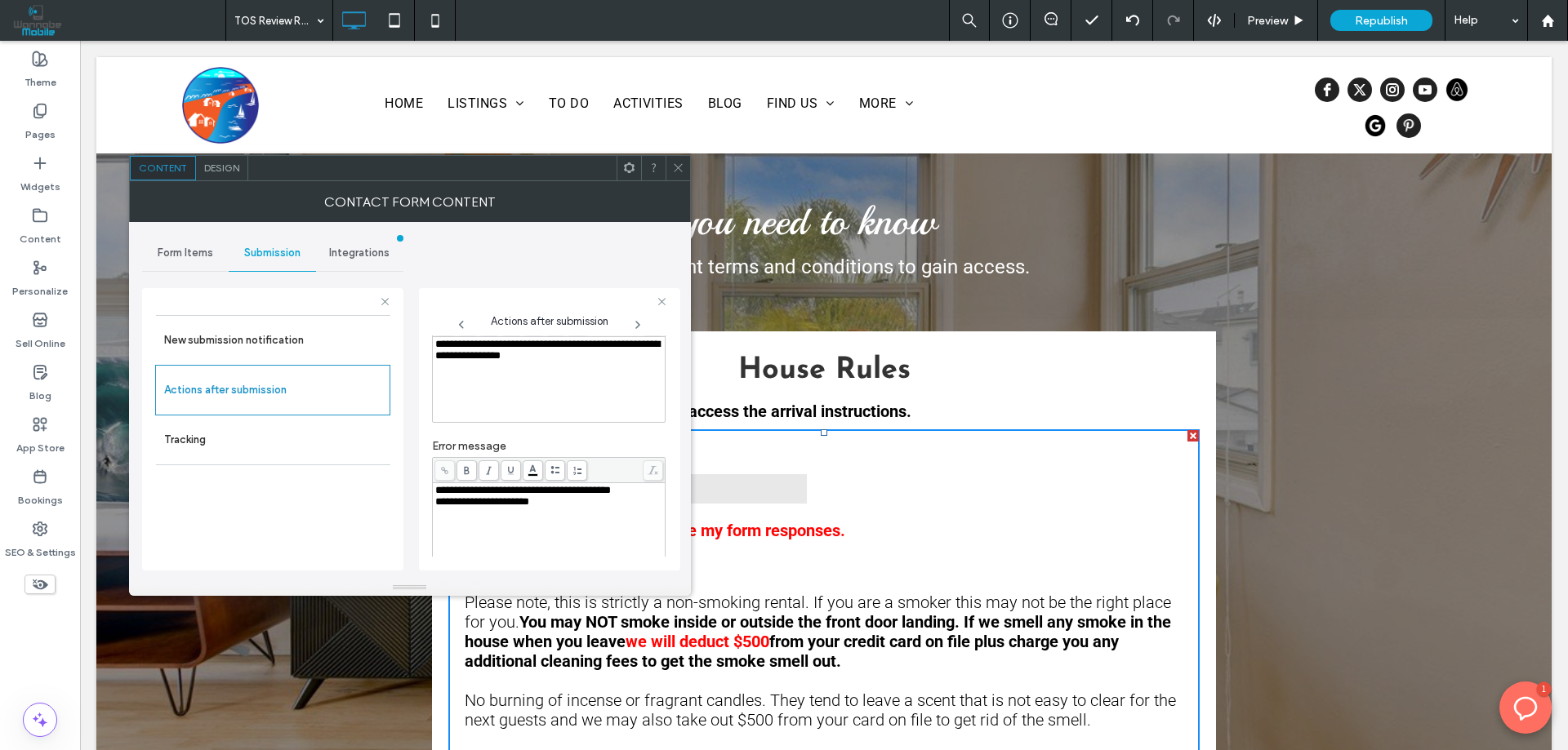
click at [677, 166] on icon at bounding box center [678, 168] width 12 height 12
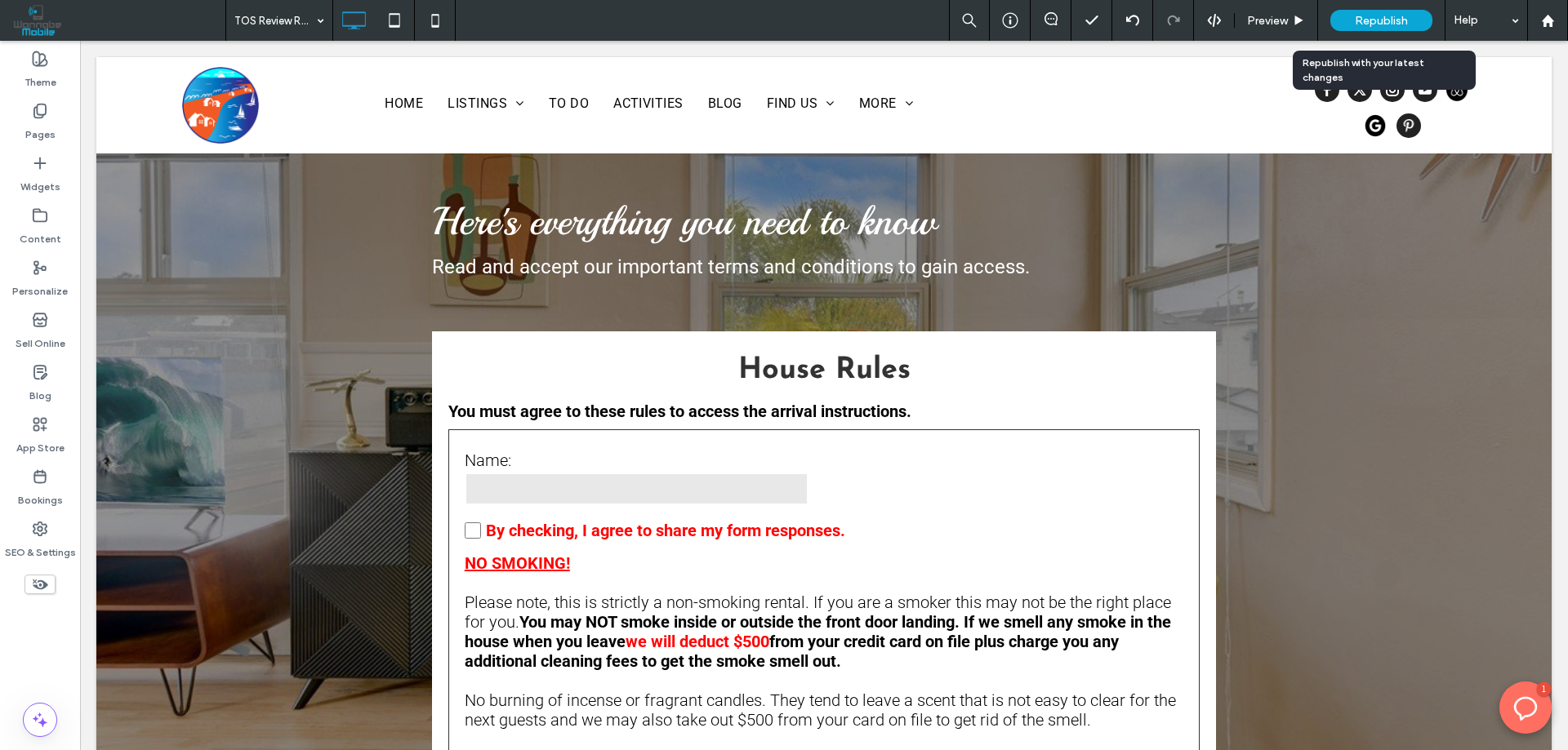
click at [1373, 14] on span "Republish" at bounding box center [1381, 20] width 53 height 14
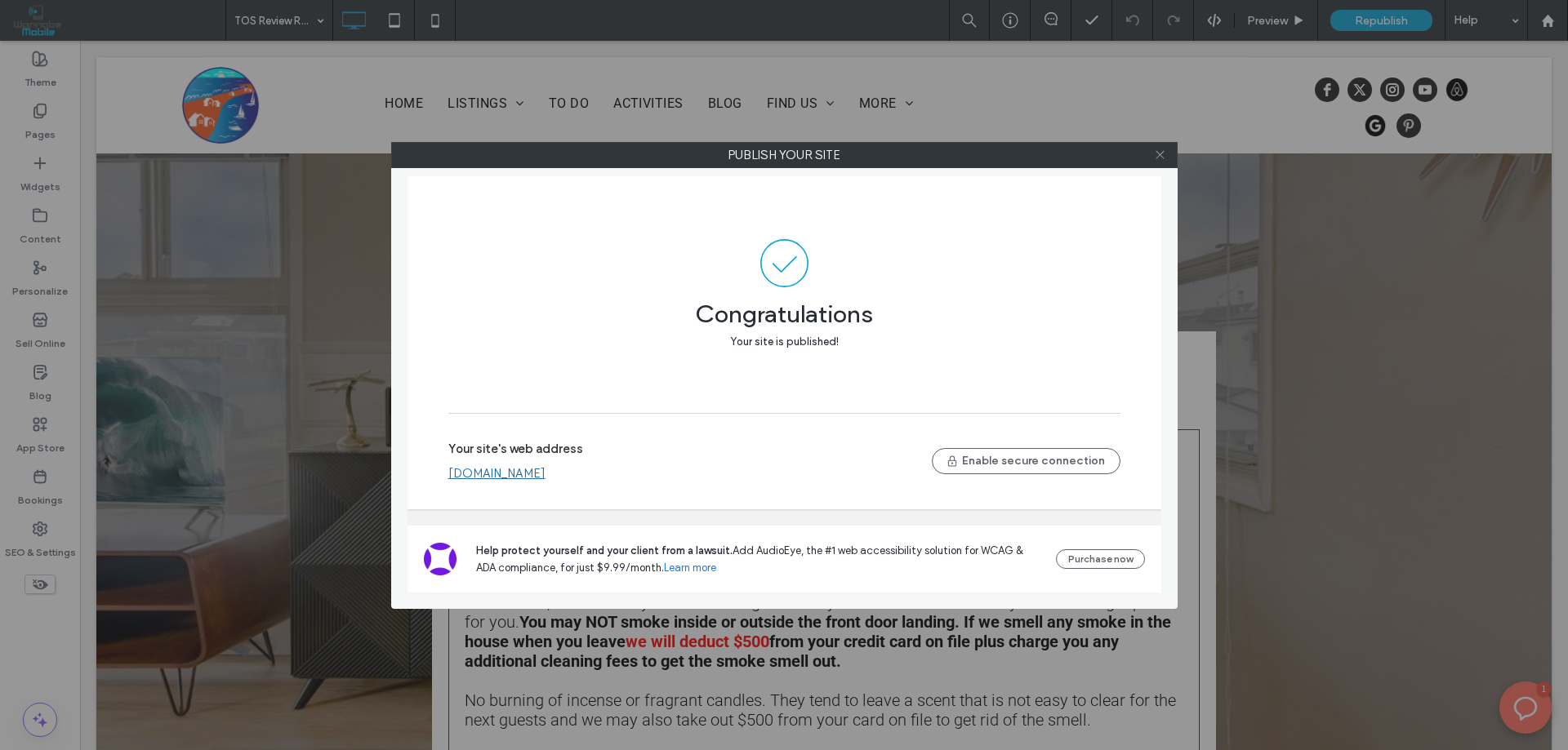
click at [1161, 154] on icon at bounding box center [1160, 154] width 12 height 12
